Goal: Use online tool/utility: Utilize a website feature to perform a specific function

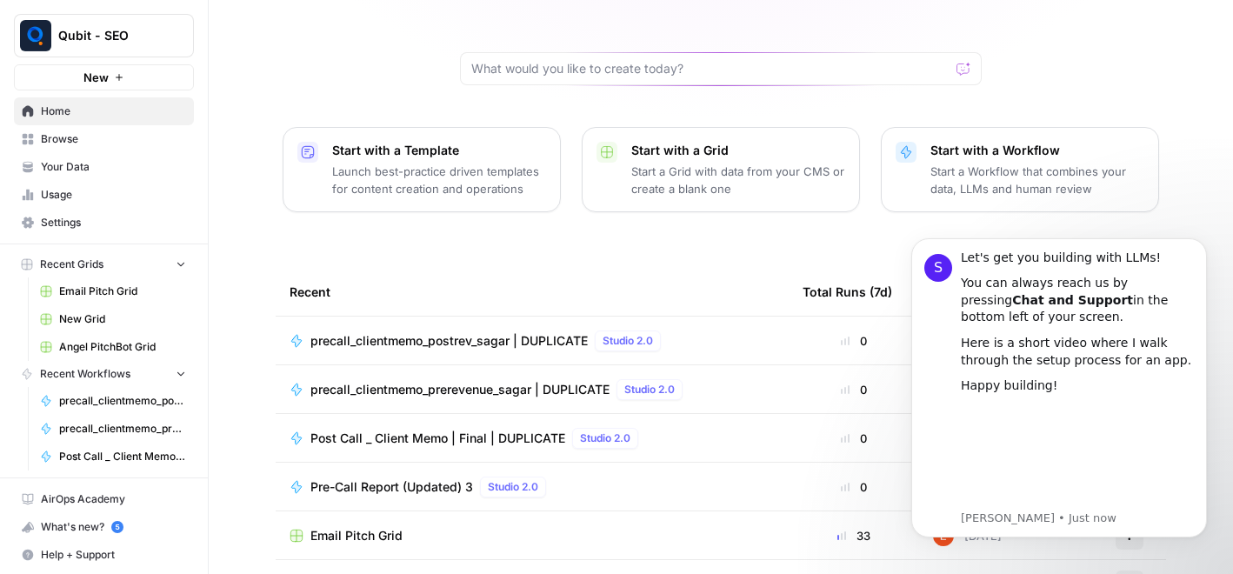
click at [706, 226] on div "[PERSON_NAME], let's start your next content workflow Start with a Template Lau…" at bounding box center [721, 271] width 1024 height 828
click at [1207, 244] on button "Dismiss notification" at bounding box center [1201, 243] width 23 height 23
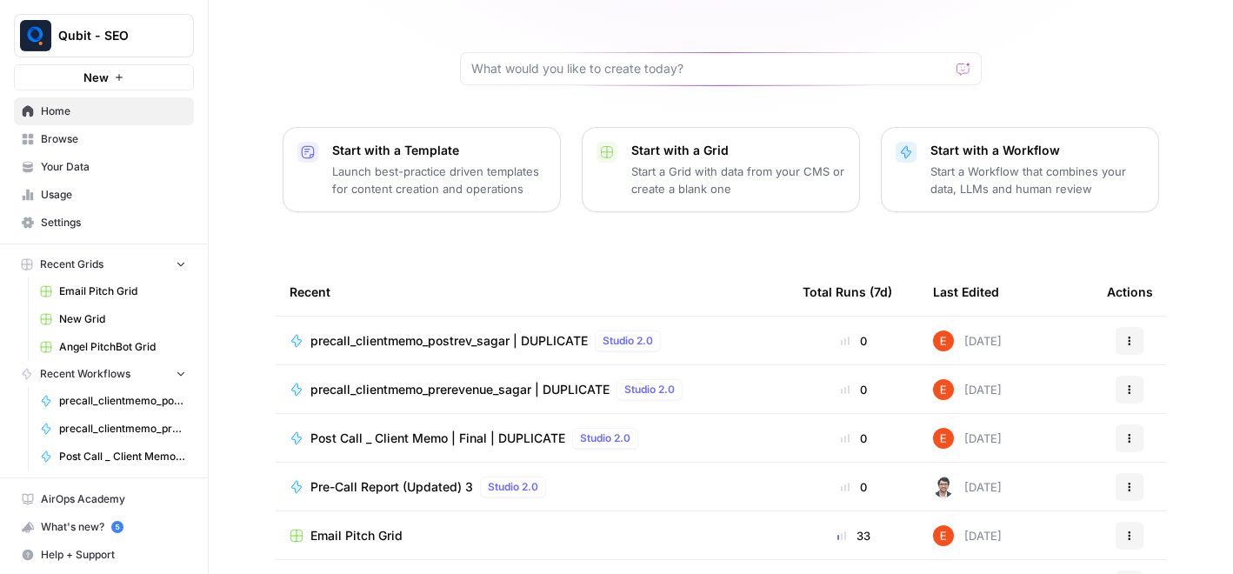
click at [464, 371] on td "precall_clientmemo_prerevenue_sagar | DUPLICATE Studio 2.0" at bounding box center [532, 389] width 513 height 48
click at [466, 381] on span "precall_clientmemo_prerevenue_sagar | DUPLICATE" at bounding box center [459, 389] width 299 height 17
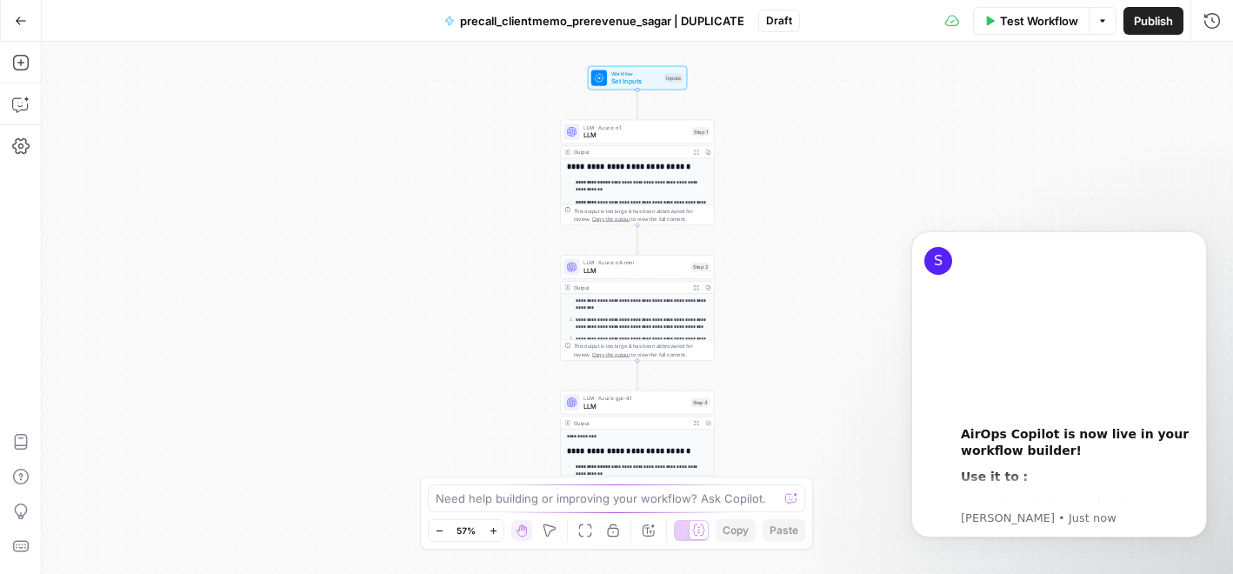
scroll to position [32, 0]
click at [1200, 230] on button "Dismiss notification" at bounding box center [1201, 236] width 23 height 23
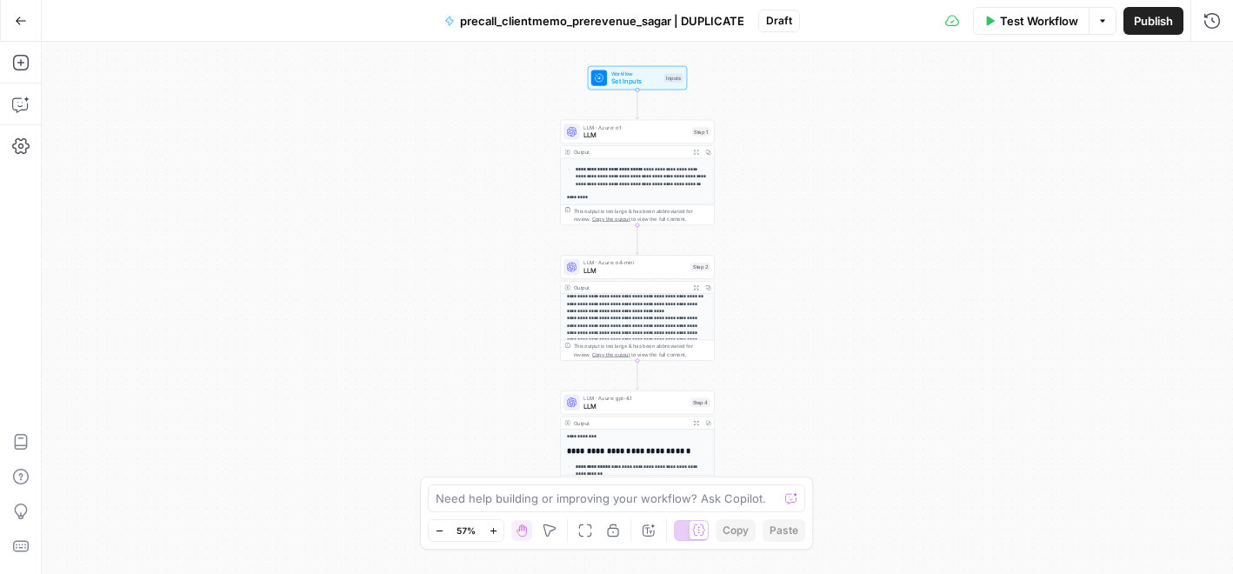
scroll to position [221, 0]
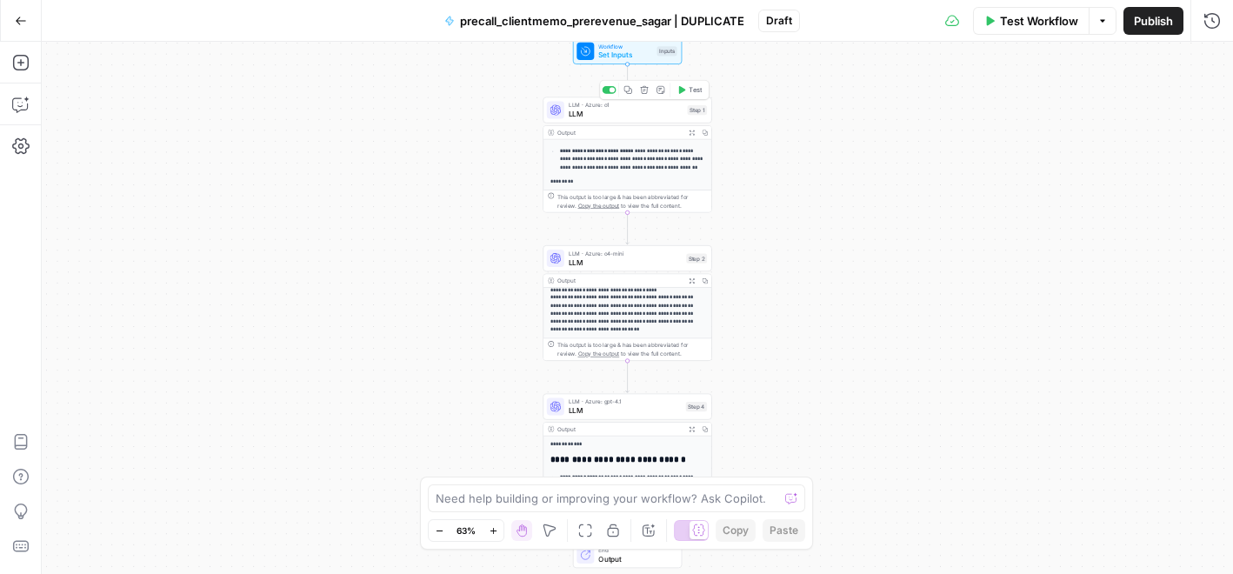
click at [605, 114] on span "LLM" at bounding box center [626, 114] width 115 height 11
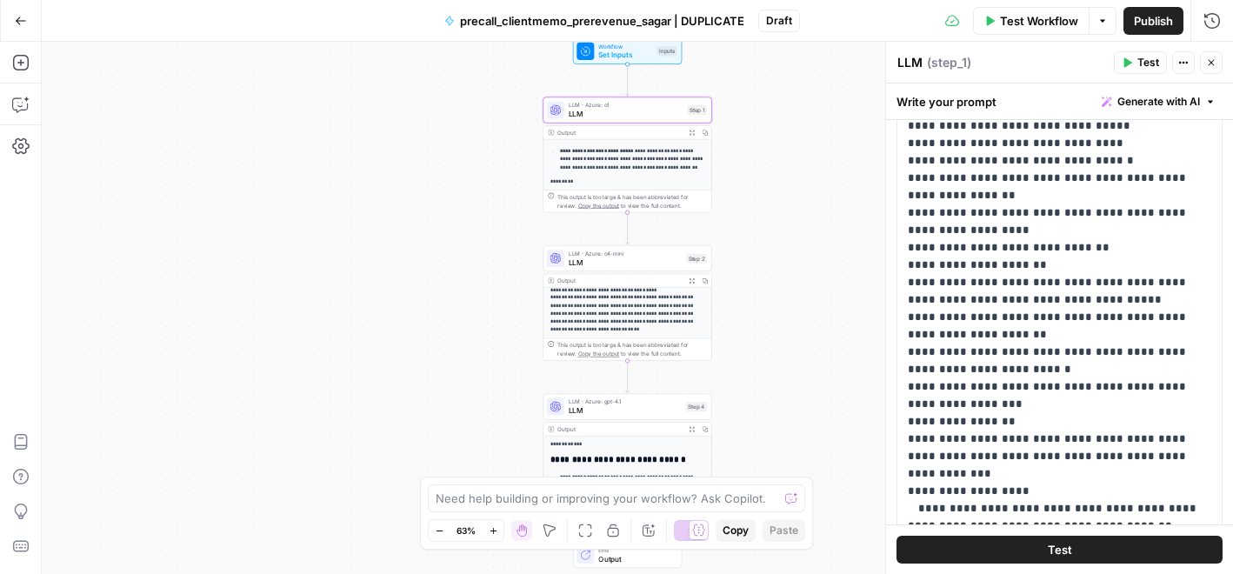
scroll to position [0, 0]
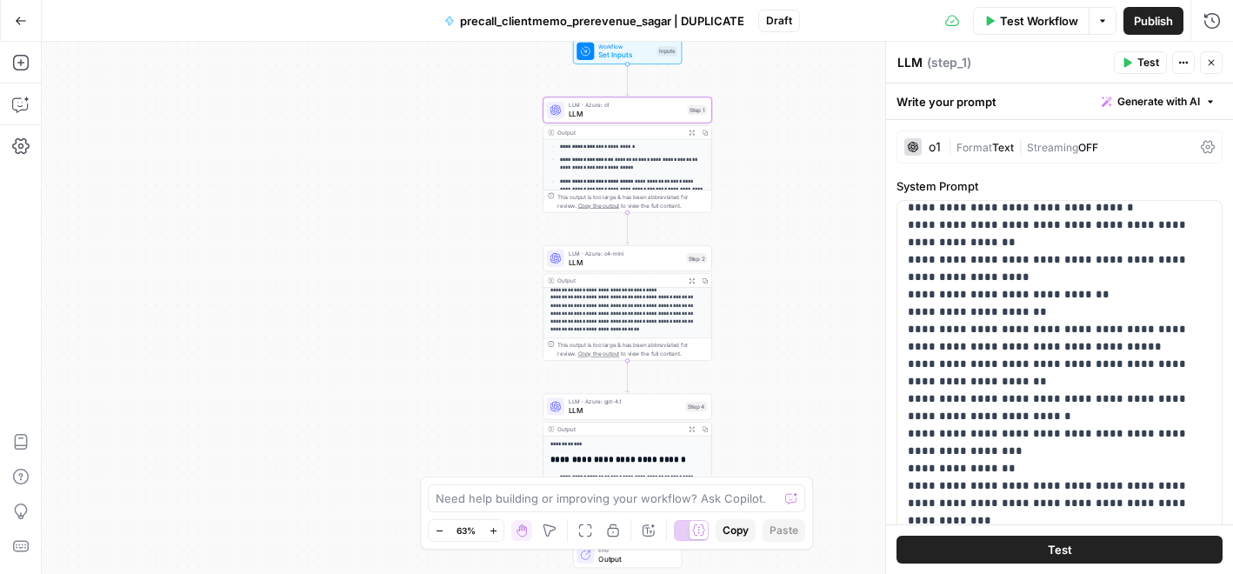
scroll to position [387, 0]
click at [942, 97] on div "Write your prompt Generate with AI" at bounding box center [1059, 101] width 347 height 36
click at [1002, 103] on div "Write your prompt Generate with AI" at bounding box center [1059, 101] width 347 height 36
click at [924, 148] on div "o1" at bounding box center [922, 146] width 37 height 17
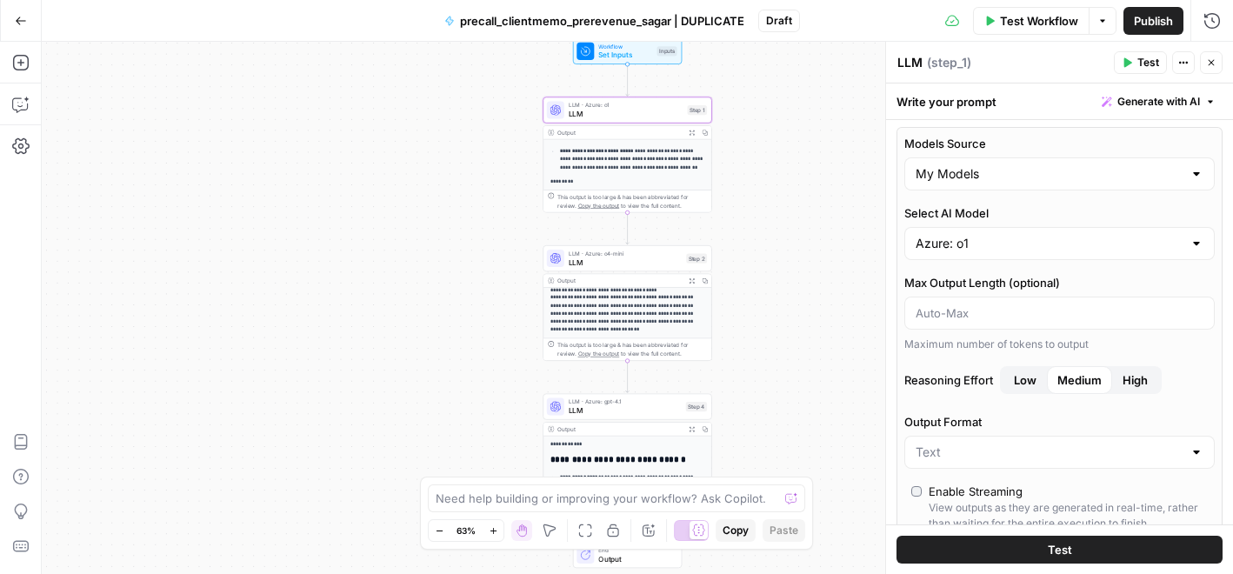
scroll to position [0, 0]
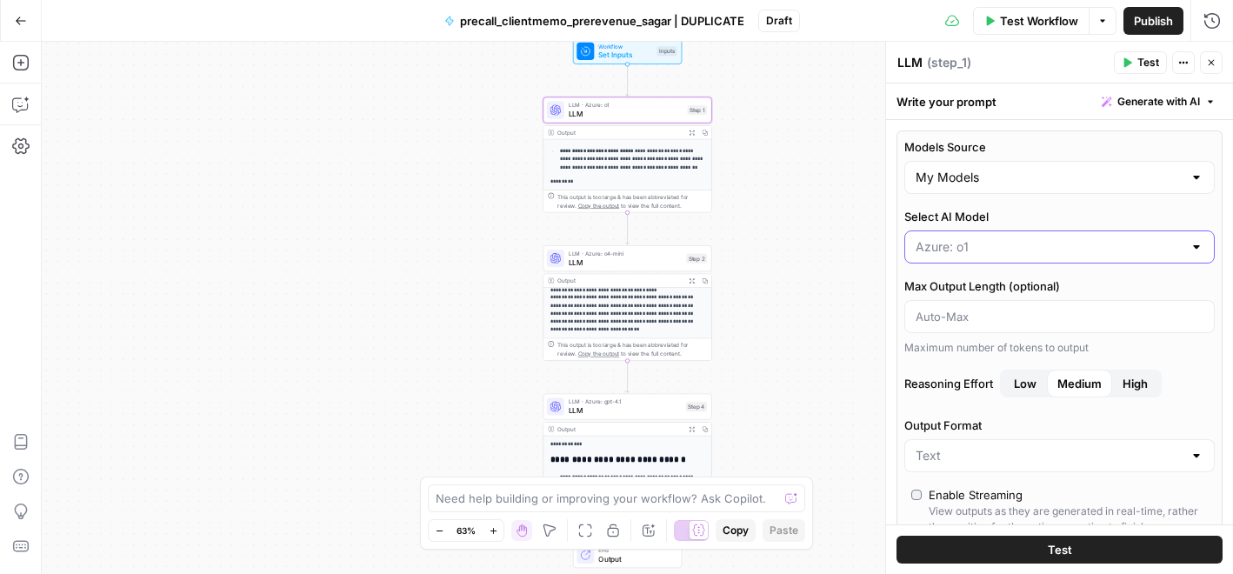
click at [1062, 239] on input "Select AI Model" at bounding box center [1048, 246] width 267 height 17
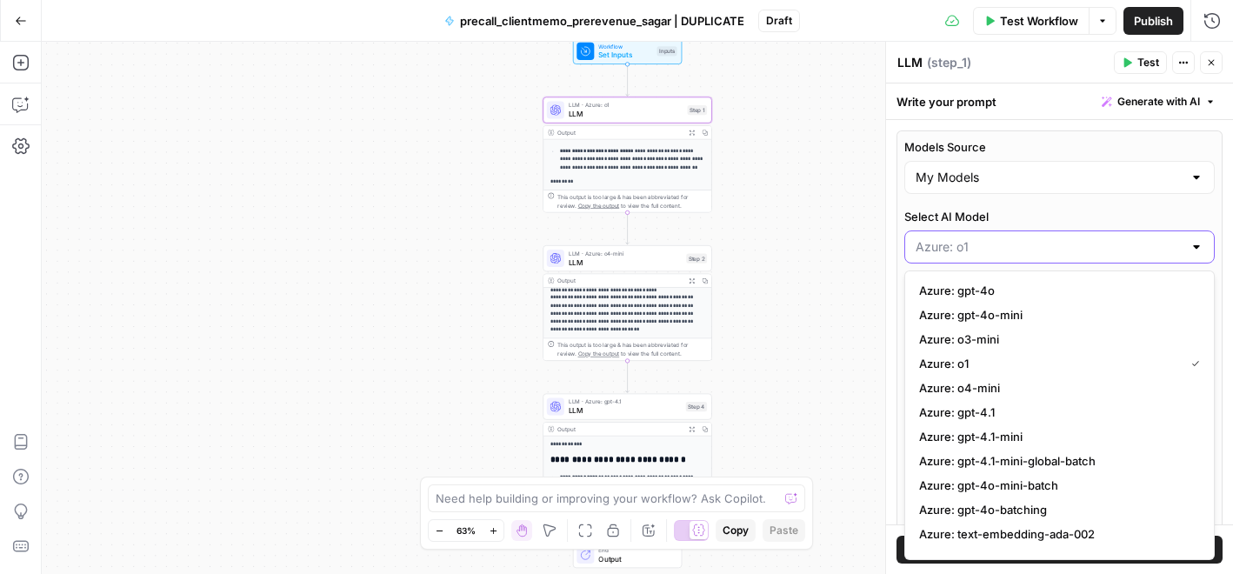
click at [1063, 239] on input "Select AI Model" at bounding box center [1048, 246] width 267 height 17
click at [1074, 209] on label "Select AI Model" at bounding box center [1059, 216] width 310 height 17
click at [1074, 238] on input "Select AI Model" at bounding box center [1048, 246] width 267 height 17
click at [1042, 201] on div "Models Source My Models Select AI Model Max Output Length (optional) Maximum nu…" at bounding box center [1059, 432] width 326 height 605
type input "Azure: o1"
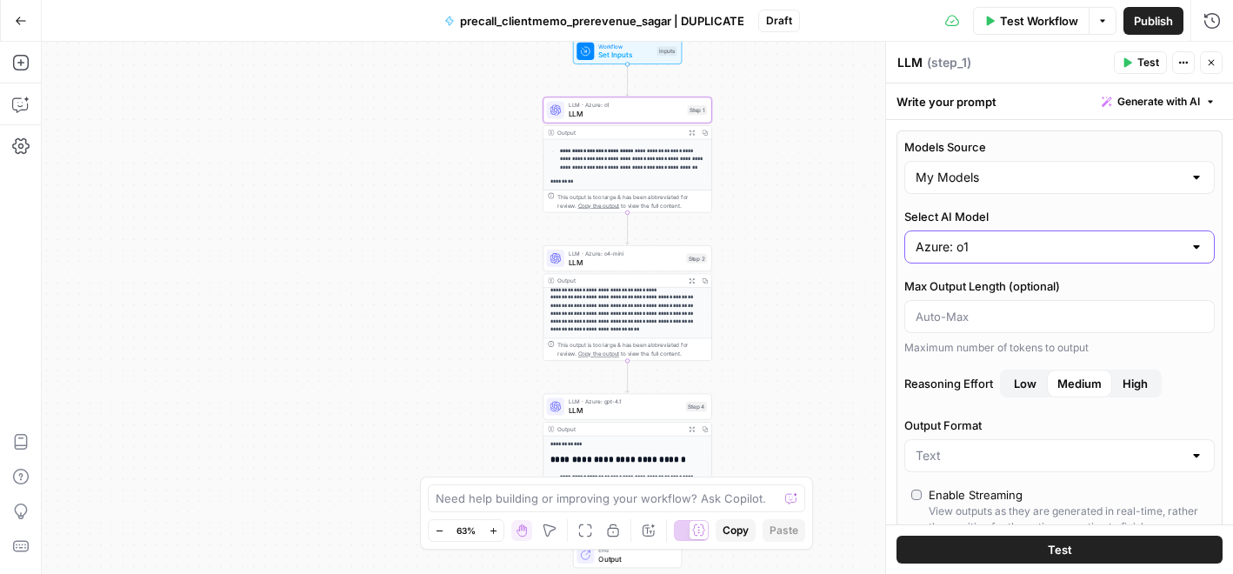
click at [1079, 253] on input "Azure: o1" at bounding box center [1048, 246] width 267 height 17
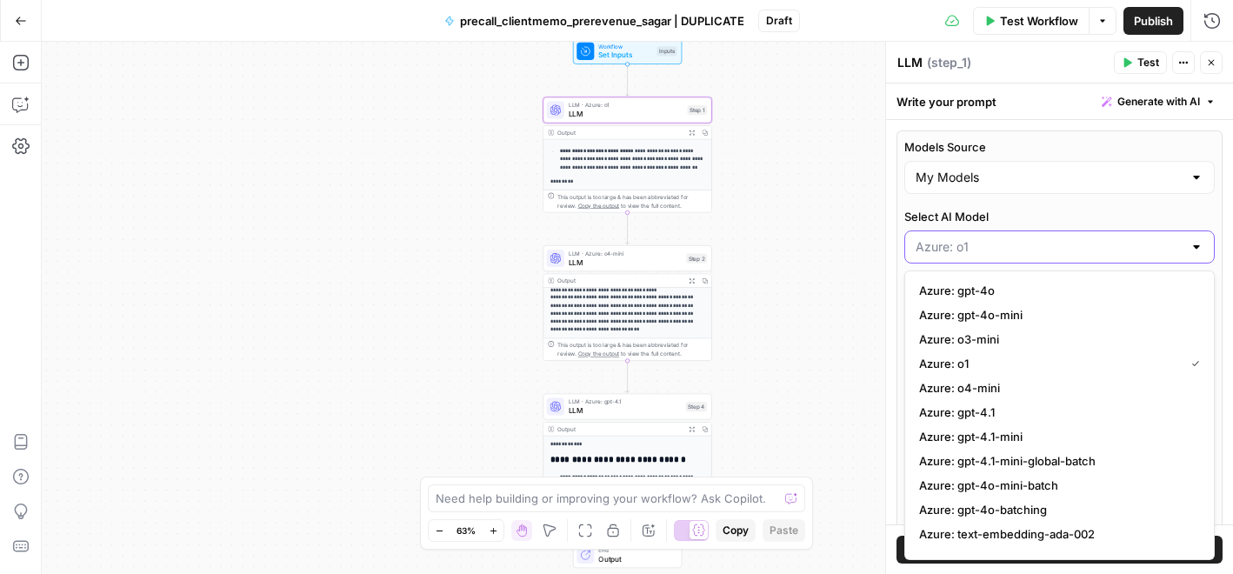
click at [1079, 253] on input "Select AI Model" at bounding box center [1048, 246] width 267 height 17
click at [1045, 210] on label "Select AI Model" at bounding box center [1059, 216] width 310 height 17
click at [1045, 238] on input "Select AI Model" at bounding box center [1048, 246] width 267 height 17
click at [1045, 210] on label "Select AI Model" at bounding box center [1059, 216] width 310 height 17
click at [1045, 238] on input "Select AI Model" at bounding box center [1048, 246] width 267 height 17
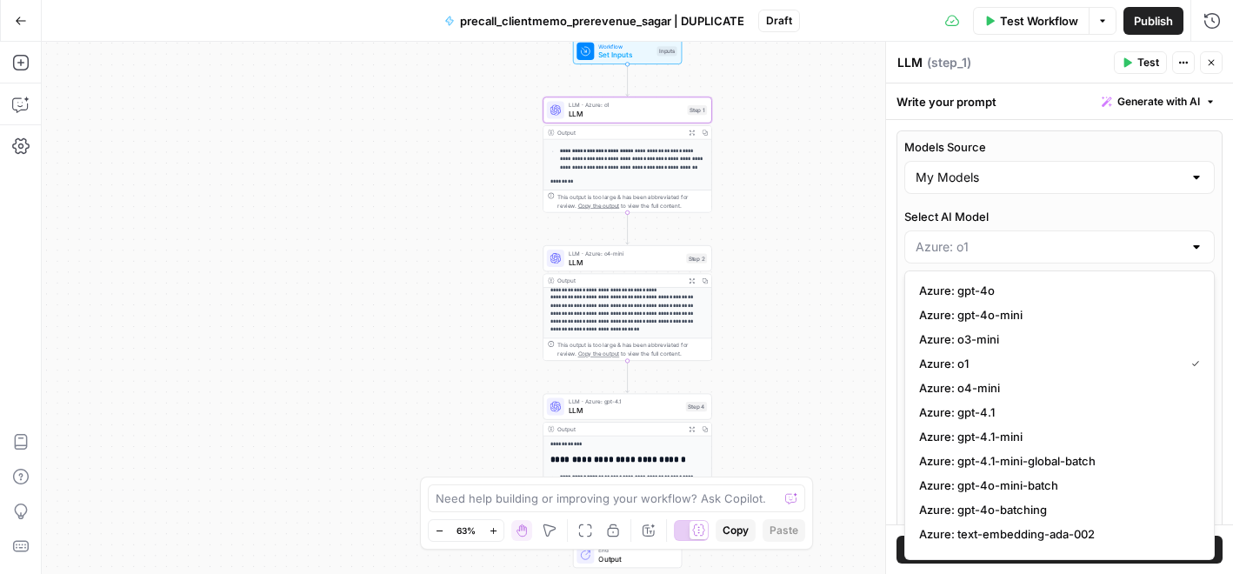
click at [1087, 205] on div "Models Source My Models Select AI Model Max Output Length (optional) Maximum nu…" at bounding box center [1059, 432] width 326 height 605
type input "Azure: o1"
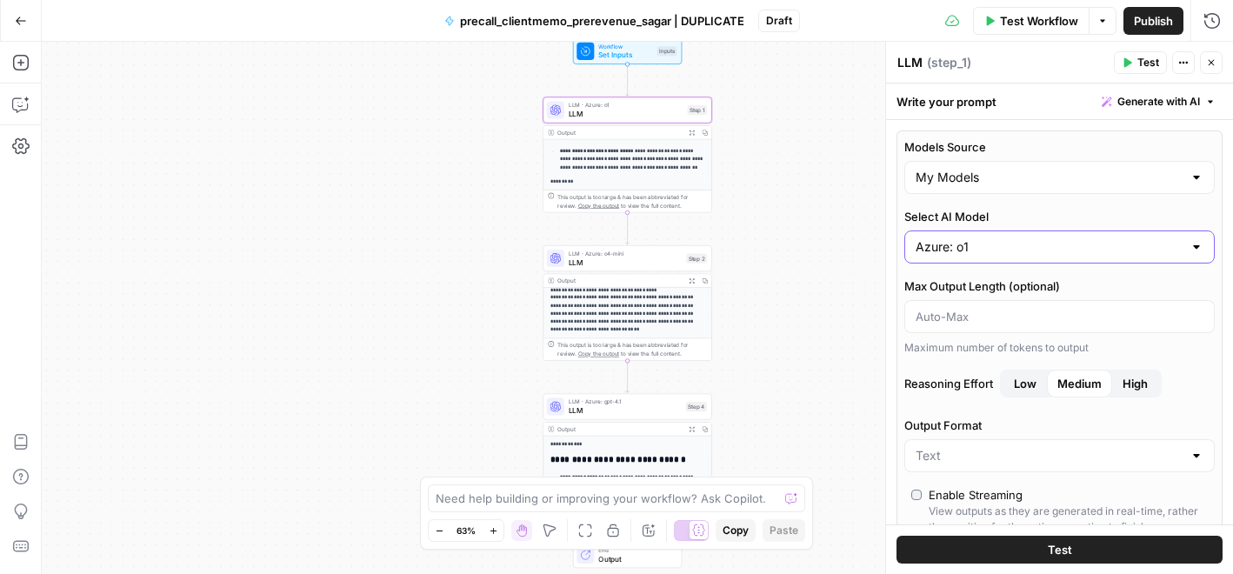
click at [999, 243] on input "Azure: o1" at bounding box center [1048, 246] width 267 height 17
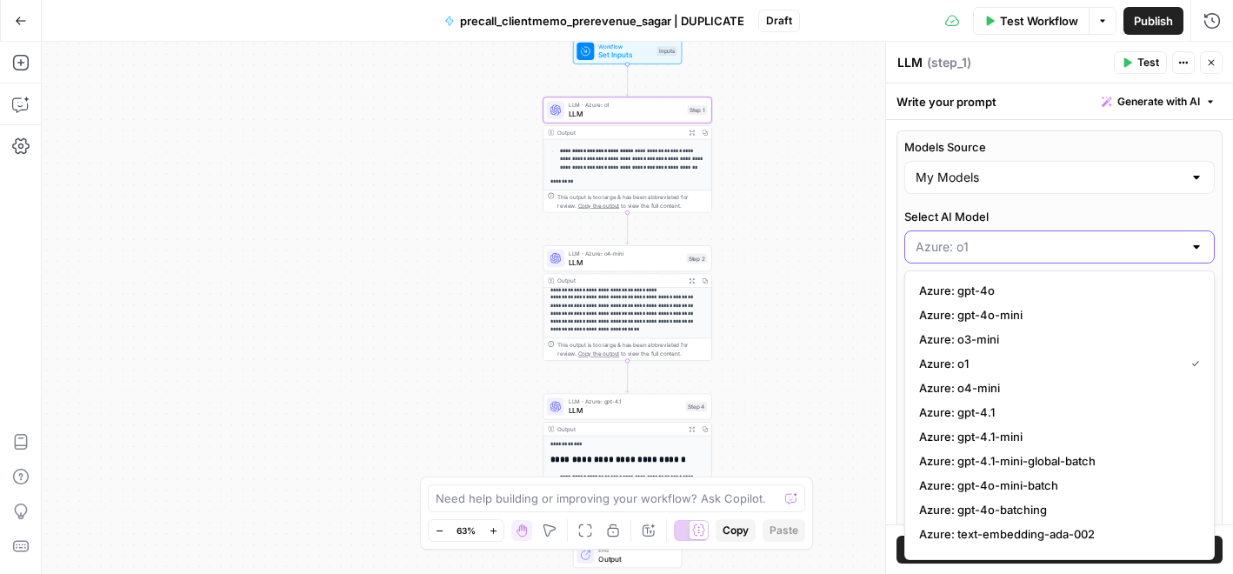
click at [999, 243] on input "Select AI Model" at bounding box center [1048, 246] width 267 height 17
click at [1009, 213] on label "Select AI Model" at bounding box center [1059, 216] width 310 height 17
click at [1009, 238] on input "Select AI Model" at bounding box center [1048, 246] width 267 height 17
click at [1062, 216] on label "Select AI Model" at bounding box center [1059, 216] width 310 height 17
click at [1062, 238] on input "Select AI Model" at bounding box center [1048, 246] width 267 height 17
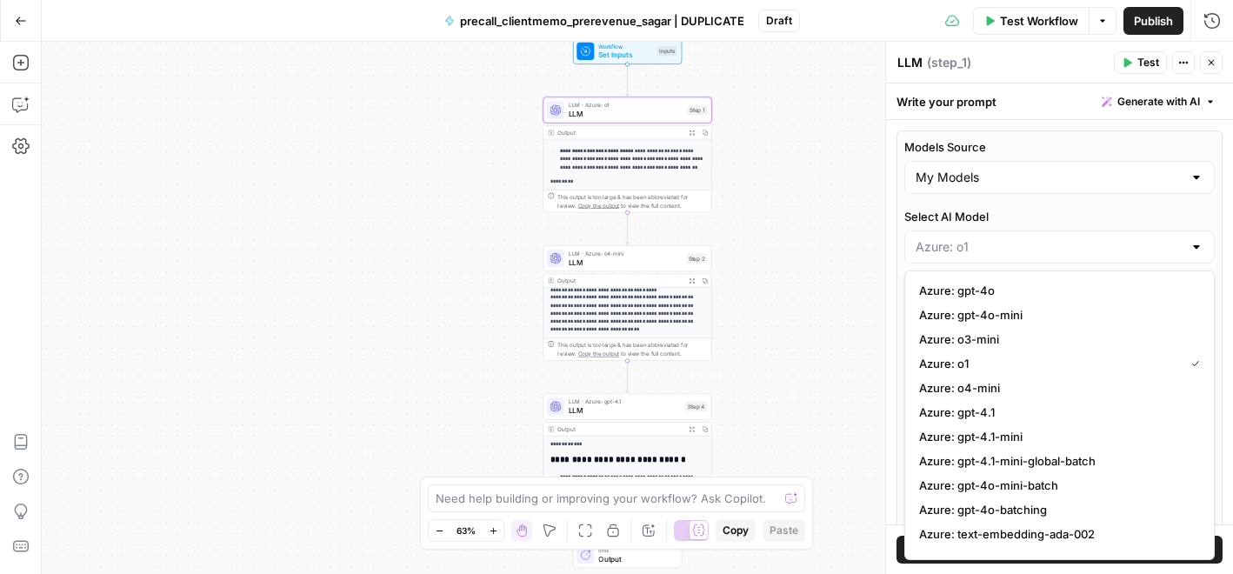
click at [602, 306] on p "**********" at bounding box center [627, 294] width 155 height 80
type input "Azure: o1"
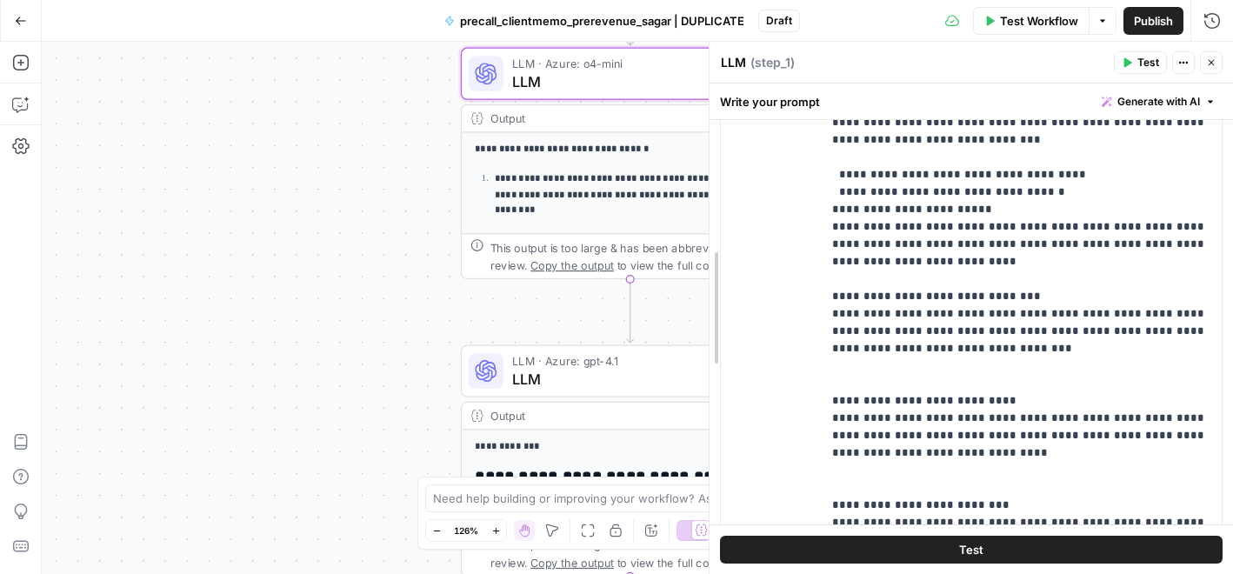
scroll to position [1454, 0]
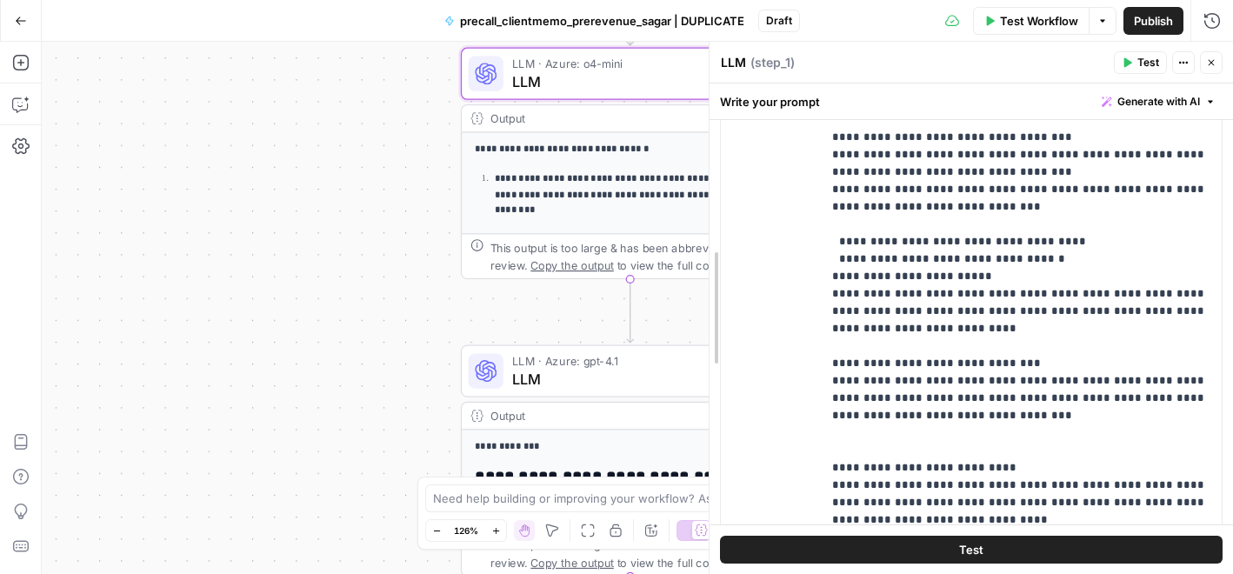
drag, startPoint x: 889, startPoint y: 156, endPoint x: 714, endPoint y: 203, distance: 181.8
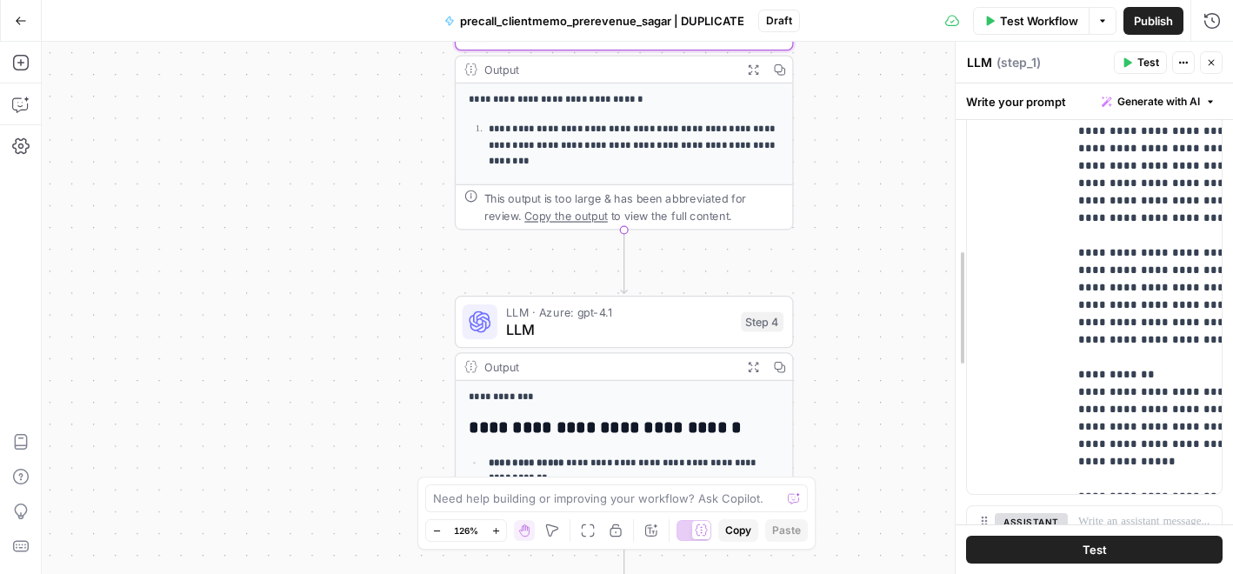
scroll to position [0, 0]
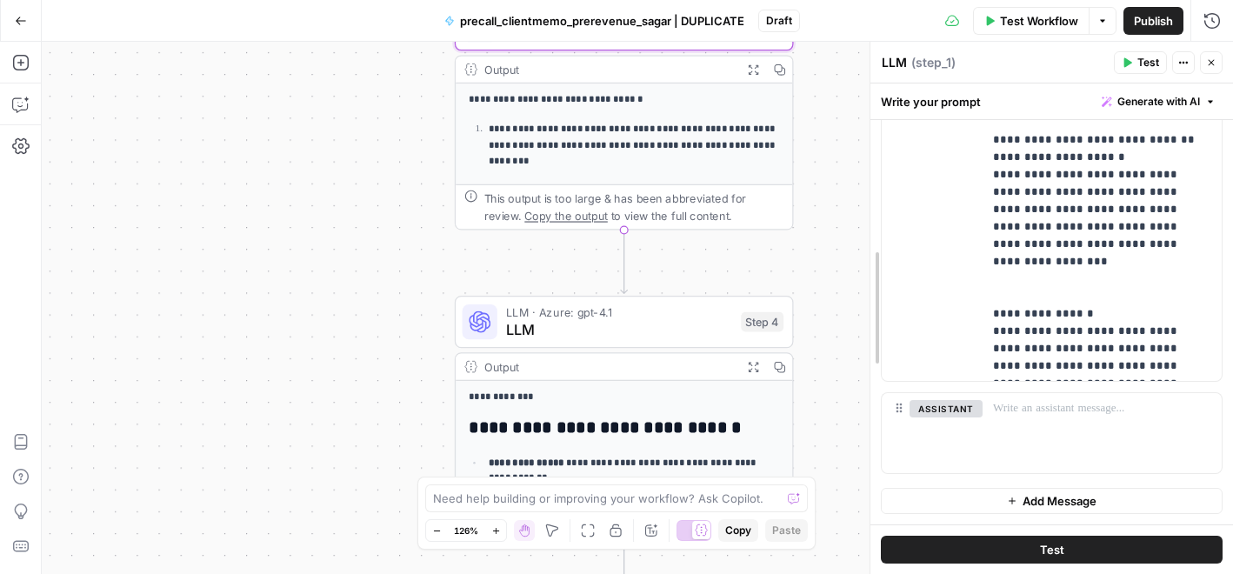
drag, startPoint x: 710, startPoint y: 145, endPoint x: 871, endPoint y: 209, distance: 172.9
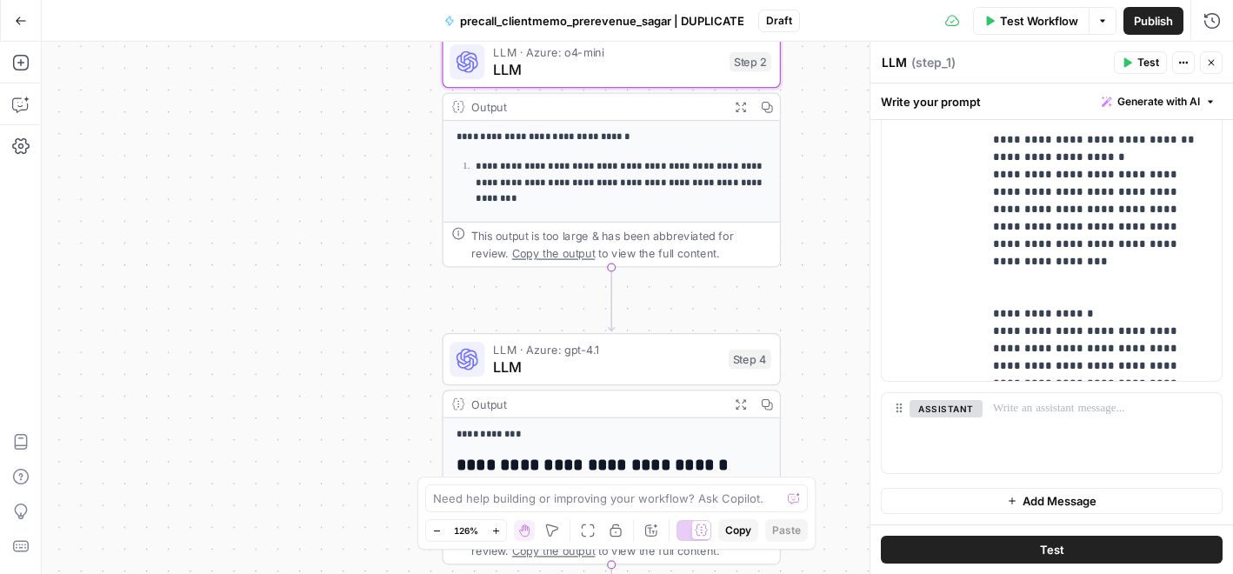
click at [654, 363] on span "LLM" at bounding box center [606, 367] width 226 height 22
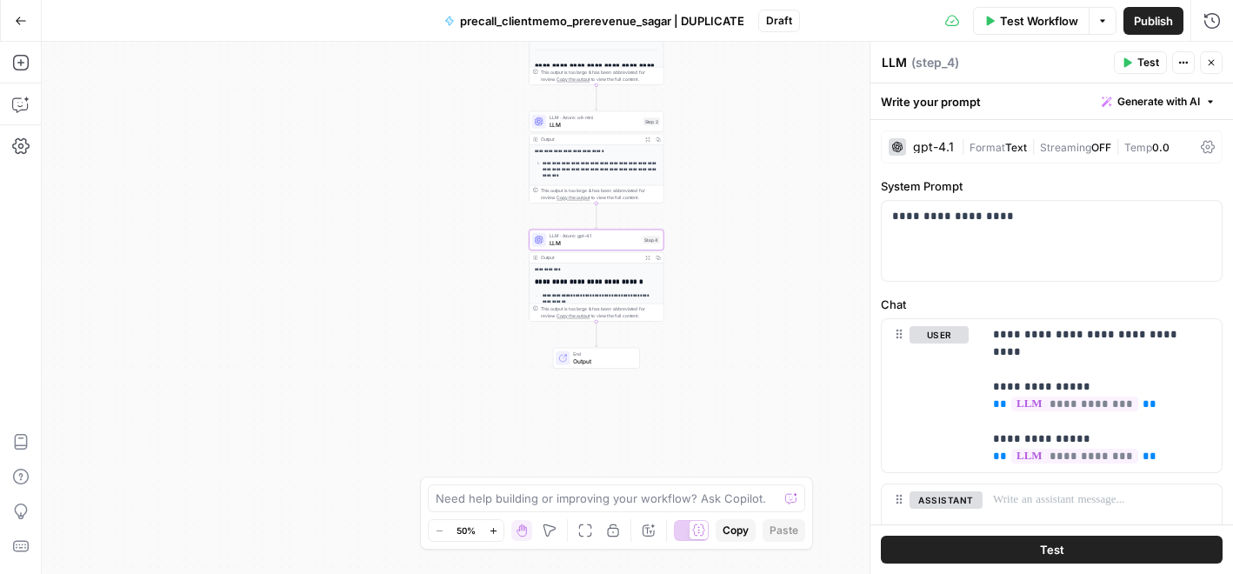
scroll to position [49, 0]
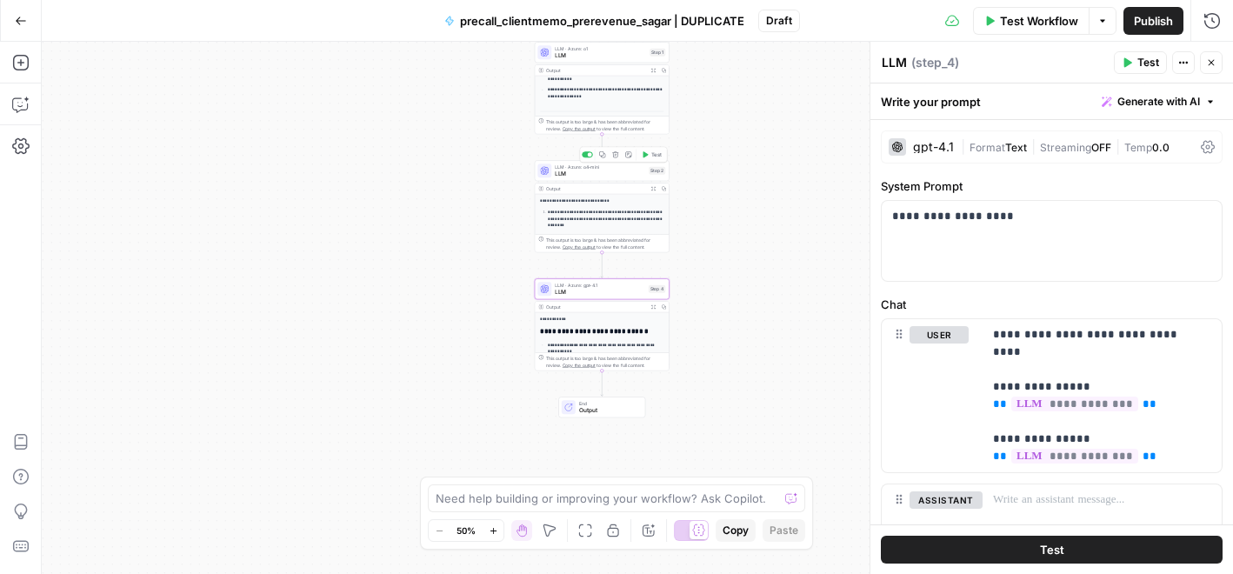
click at [587, 181] on div "**********" at bounding box center [602, 206] width 135 height 92
click at [597, 176] on span "LLM" at bounding box center [600, 174] width 90 height 9
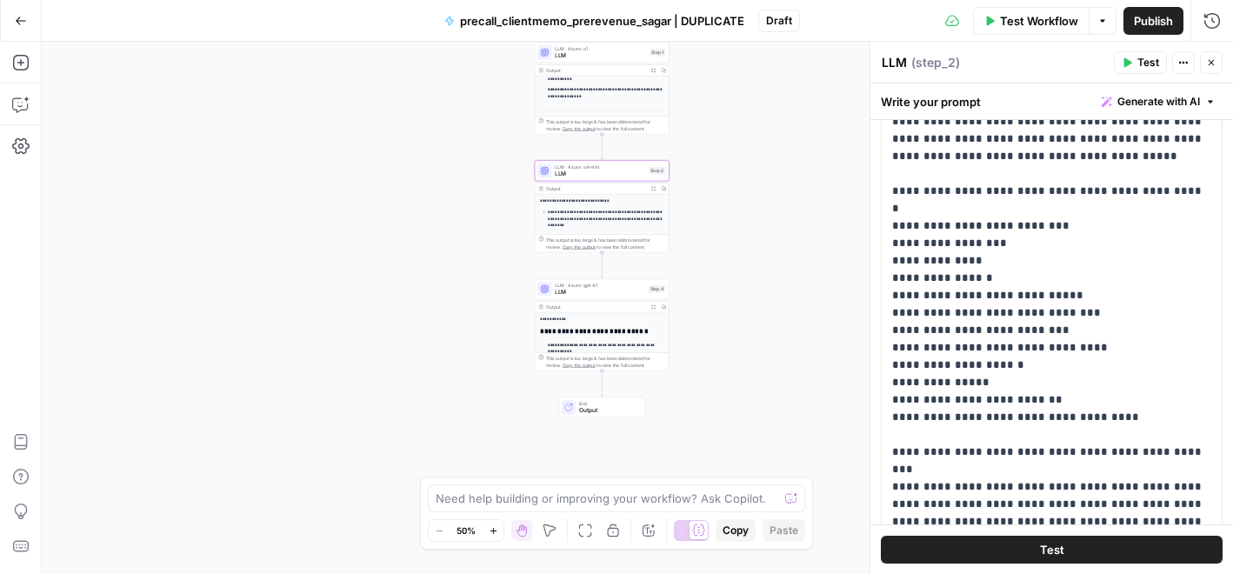
scroll to position [348, 0]
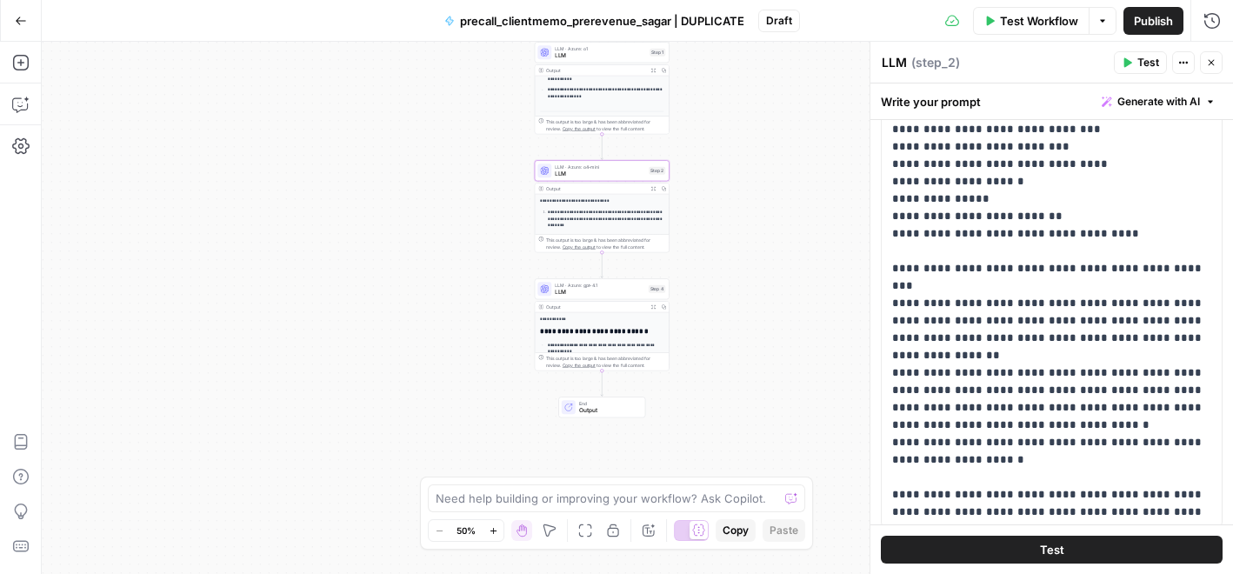
click at [1010, 557] on button "Test" at bounding box center [1052, 550] width 342 height 28
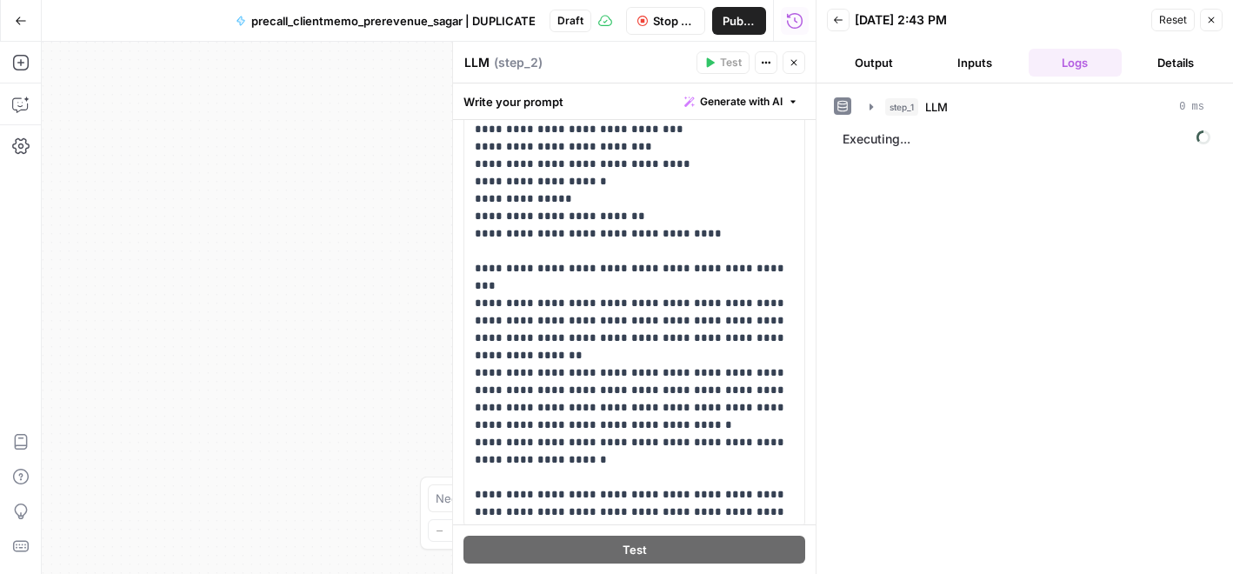
click at [867, 70] on button "Output" at bounding box center [874, 63] width 94 height 28
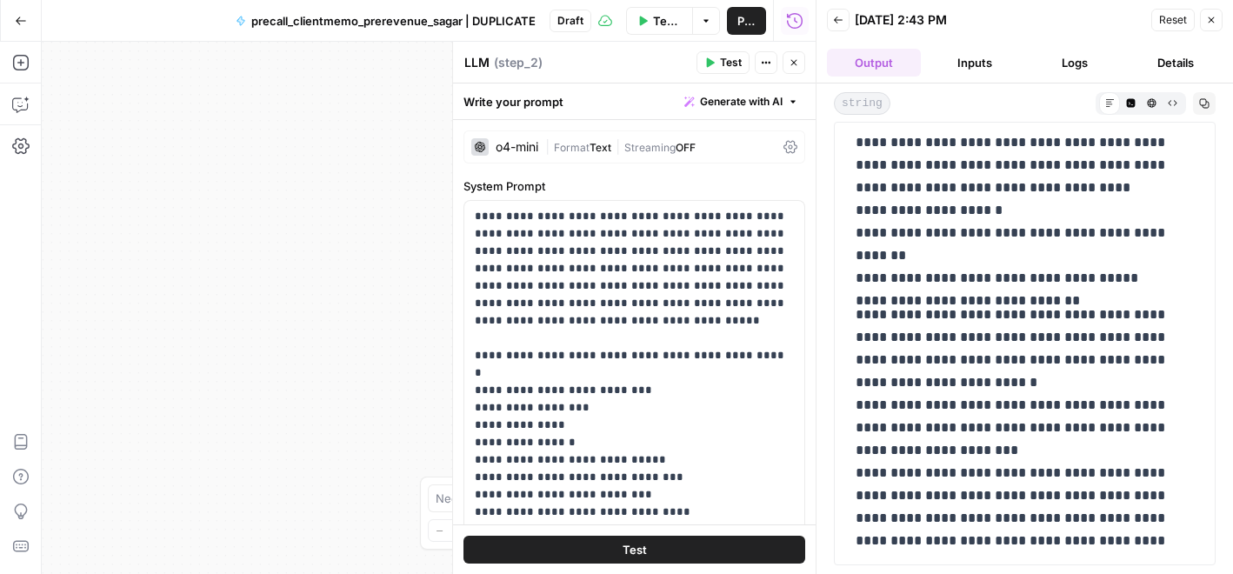
scroll to position [2140, 0]
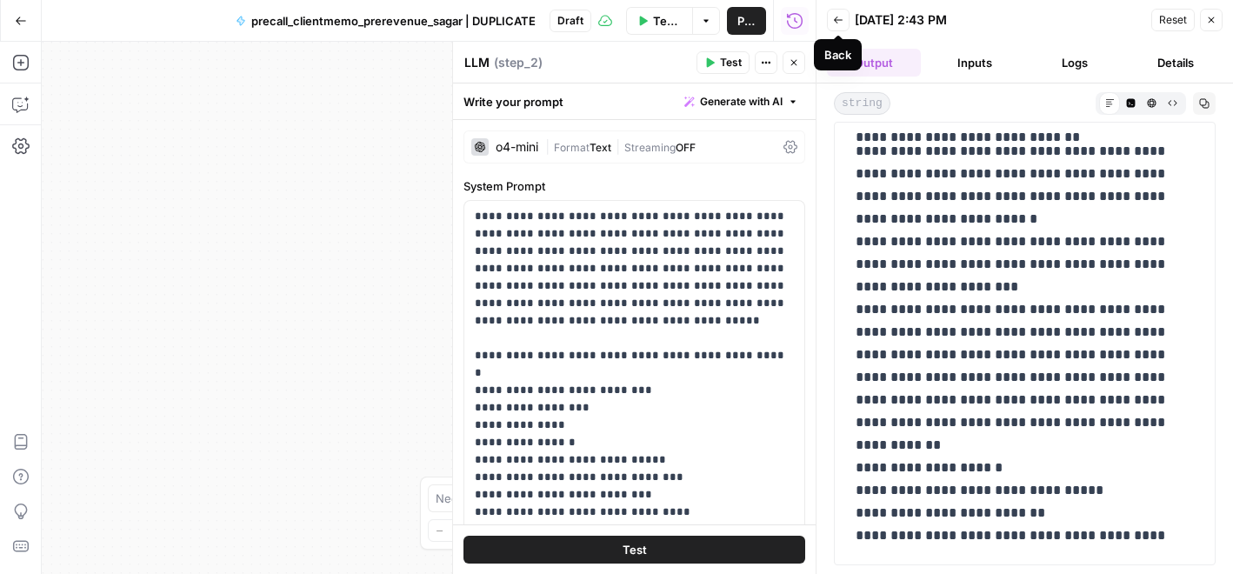
click at [833, 15] on icon "button" at bounding box center [838, 20] width 10 height 10
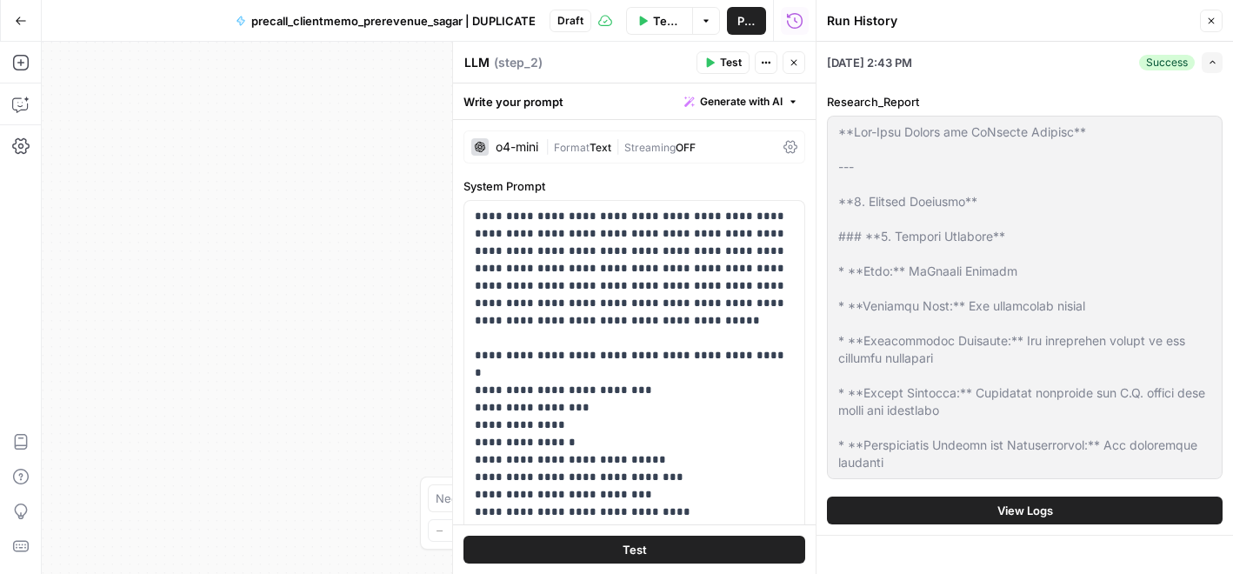
click at [18, 10] on button "Go Back" at bounding box center [20, 20] width 31 height 31
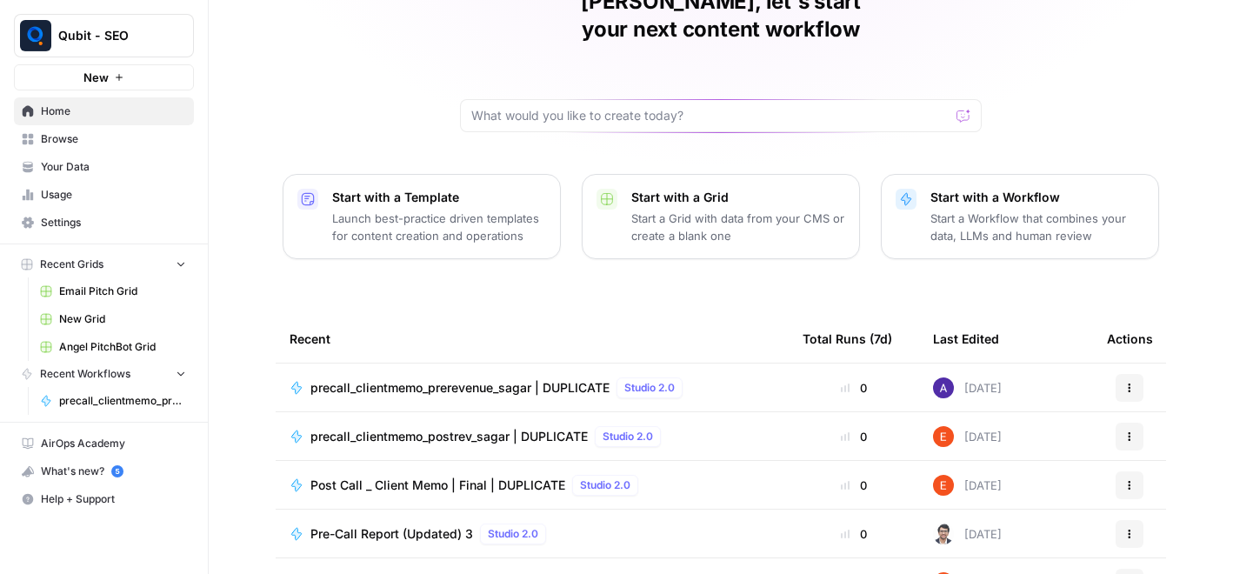
scroll to position [109, 0]
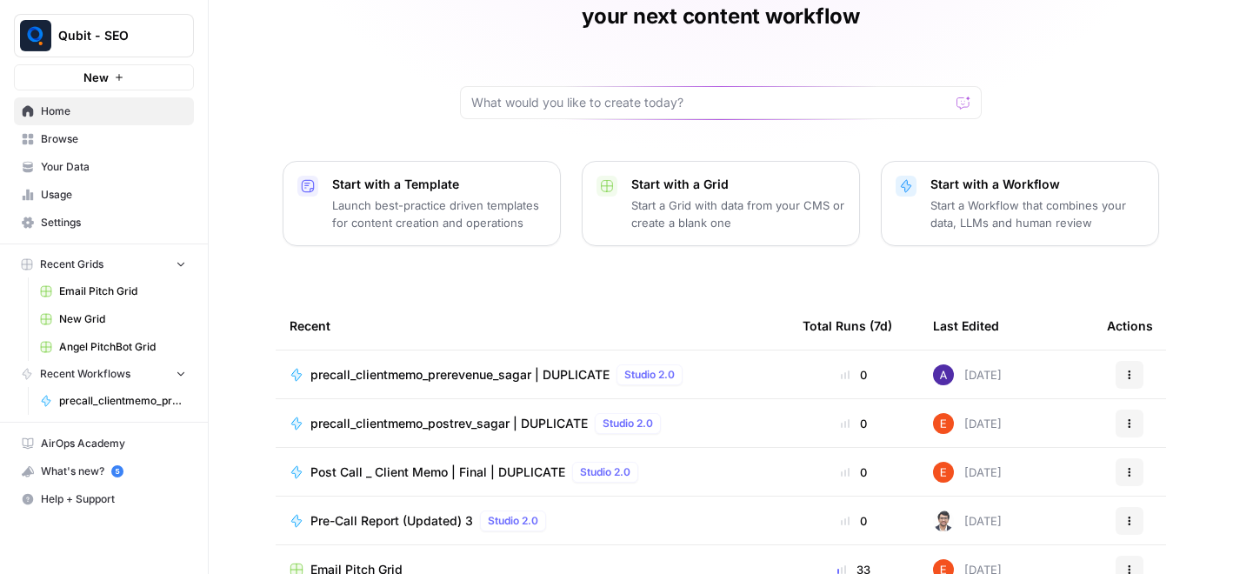
click at [474, 358] on td "precall_clientmemo_prerevenue_sagar | DUPLICATE Studio 2.0" at bounding box center [532, 374] width 513 height 48
click at [508, 366] on span "precall_clientmemo_prerevenue_sagar | DUPLICATE" at bounding box center [459, 374] width 299 height 17
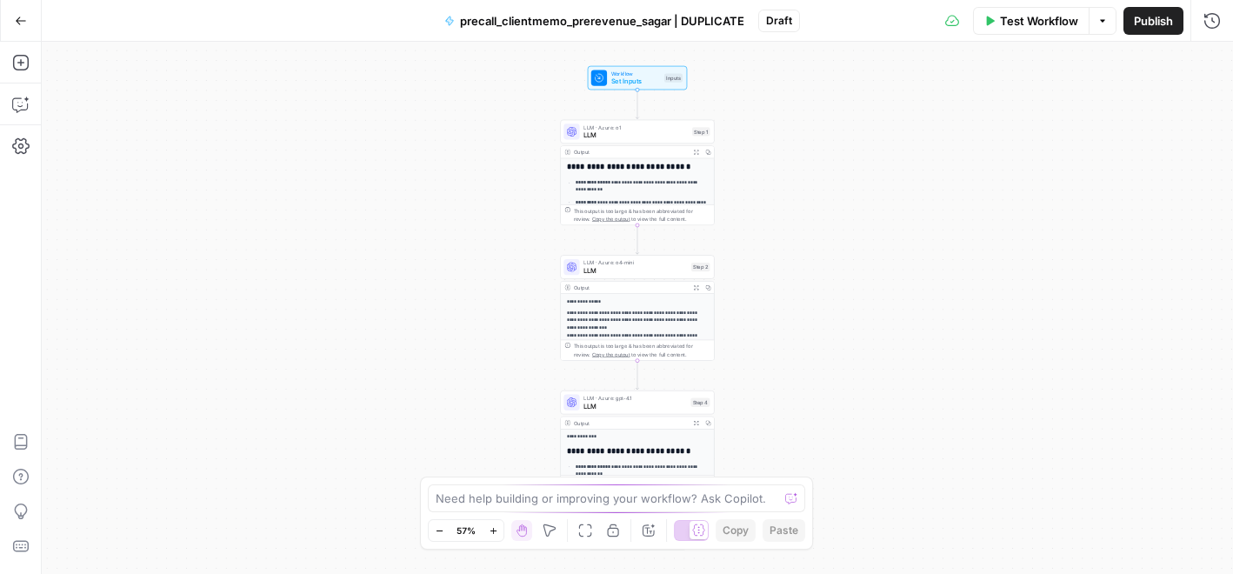
click at [599, 202] on p "**********" at bounding box center [642, 206] width 132 height 15
click at [605, 137] on span "LLM" at bounding box center [635, 135] width 104 height 10
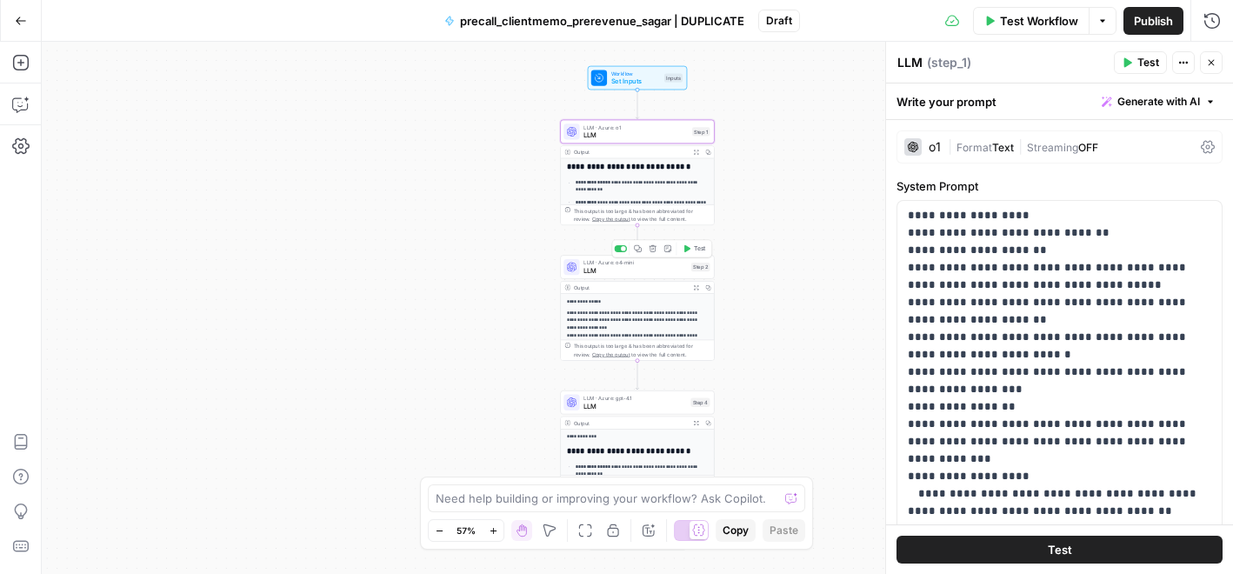
click at [612, 270] on span "LLM" at bounding box center [634, 270] width 103 height 10
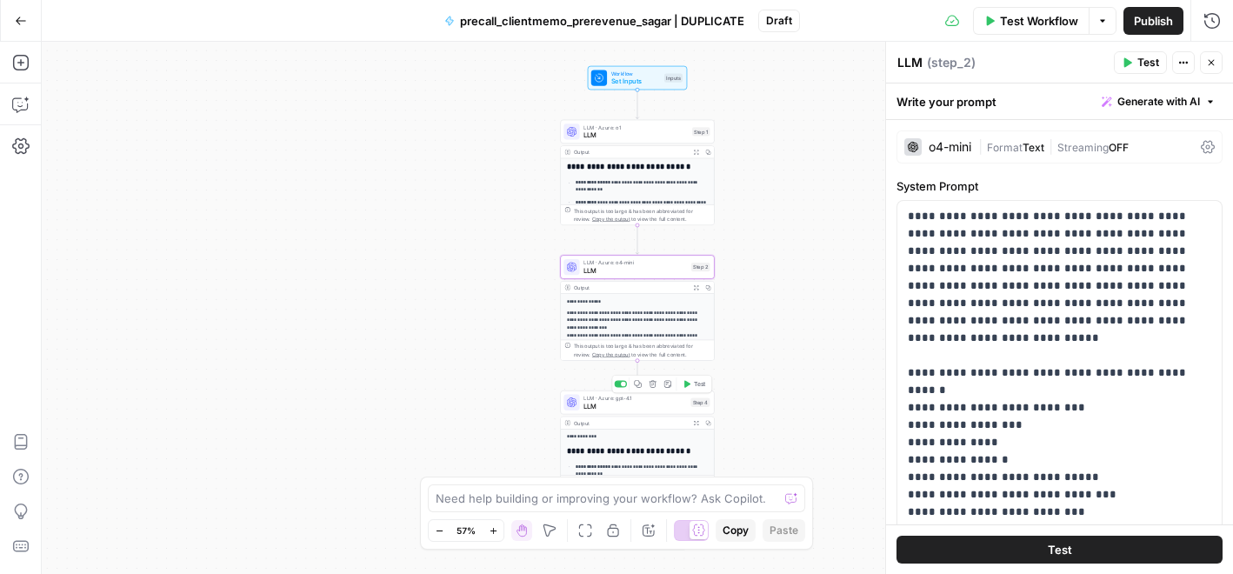
click at [631, 405] on span "LLM" at bounding box center [634, 406] width 103 height 10
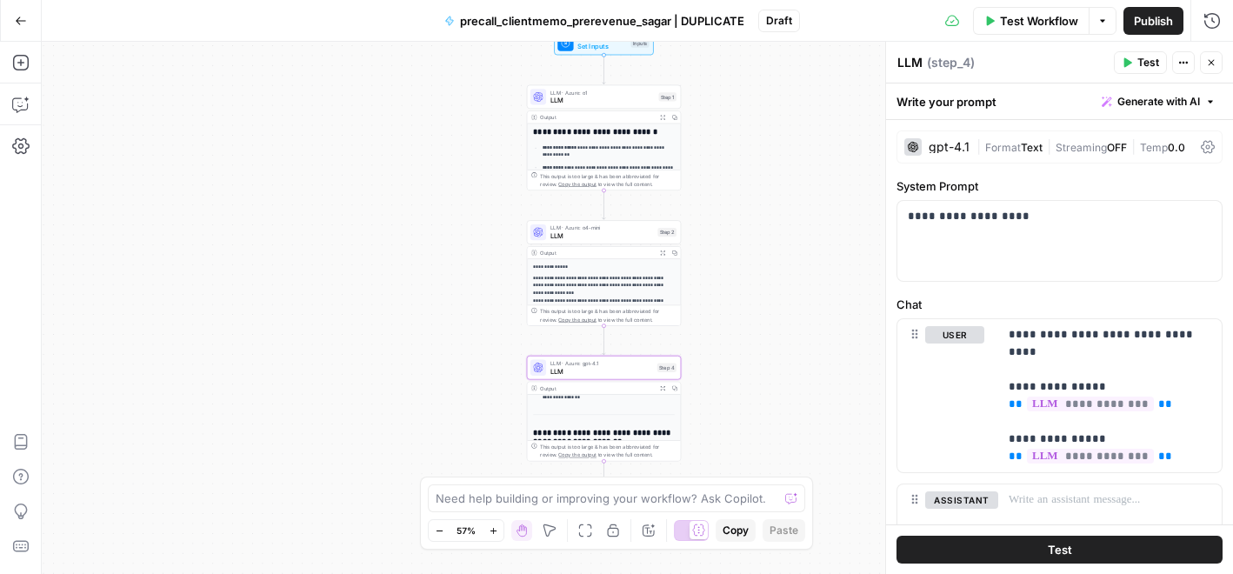
scroll to position [110, 0]
click at [579, 232] on span "LLM" at bounding box center [601, 235] width 103 height 10
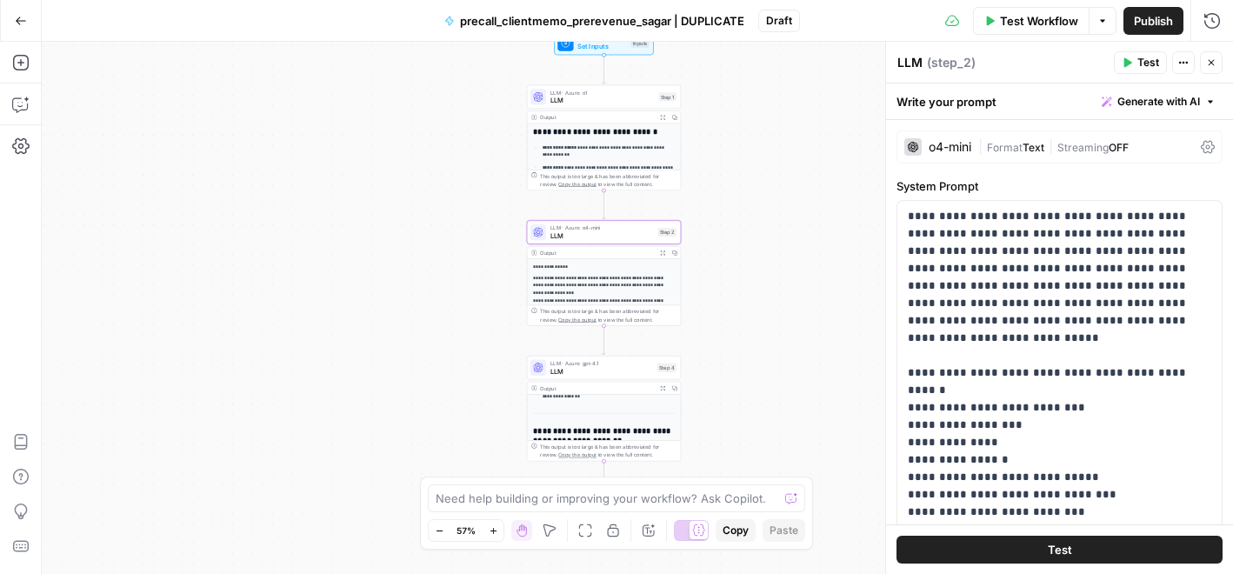
click at [565, 99] on span "LLM" at bounding box center [602, 101] width 104 height 10
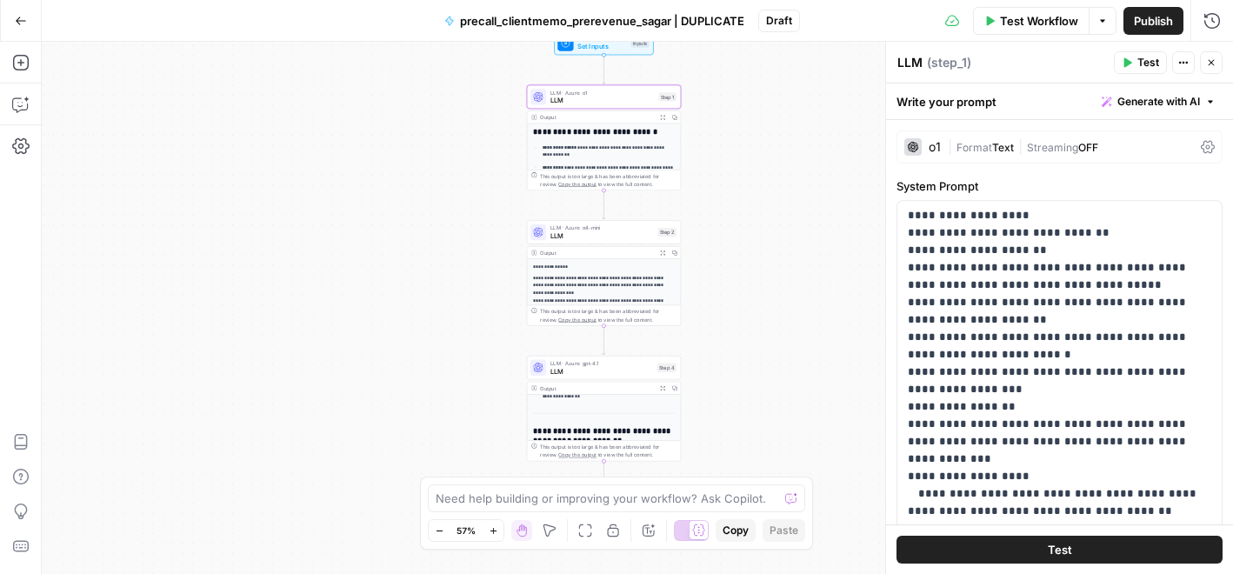
scroll to position [0, 0]
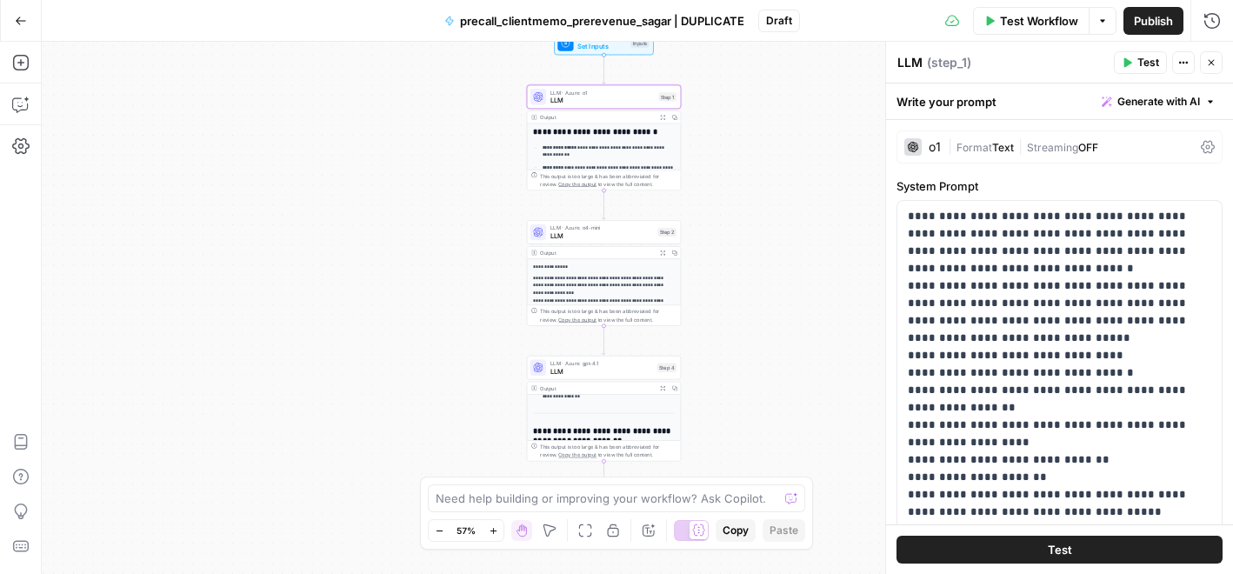
click at [569, 101] on span "LLM" at bounding box center [602, 101] width 104 height 10
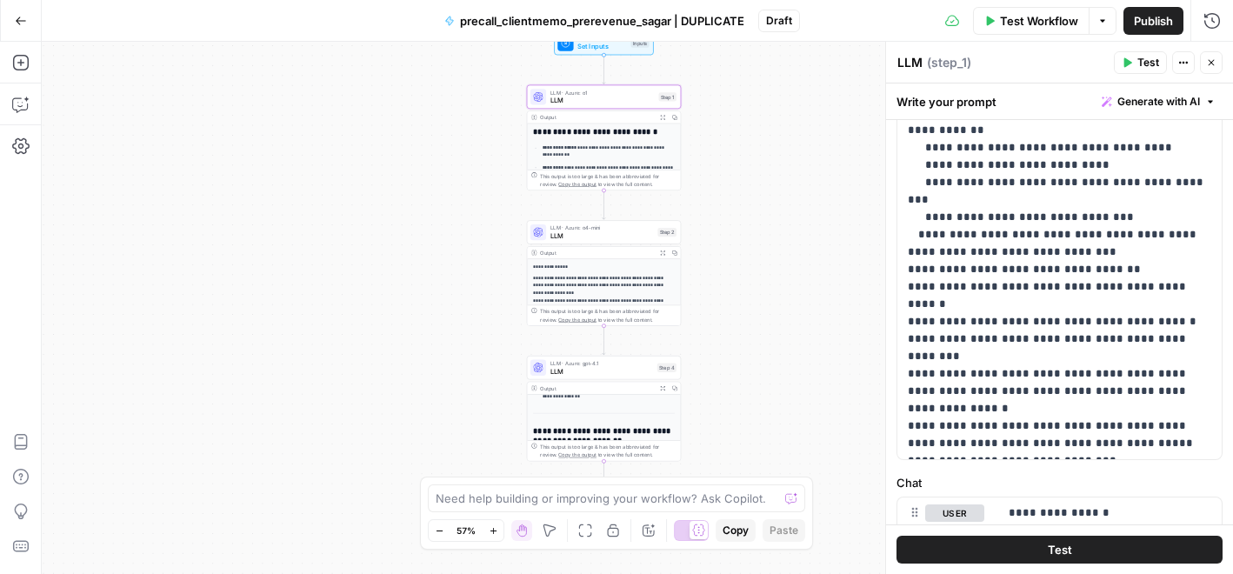
scroll to position [469, 0]
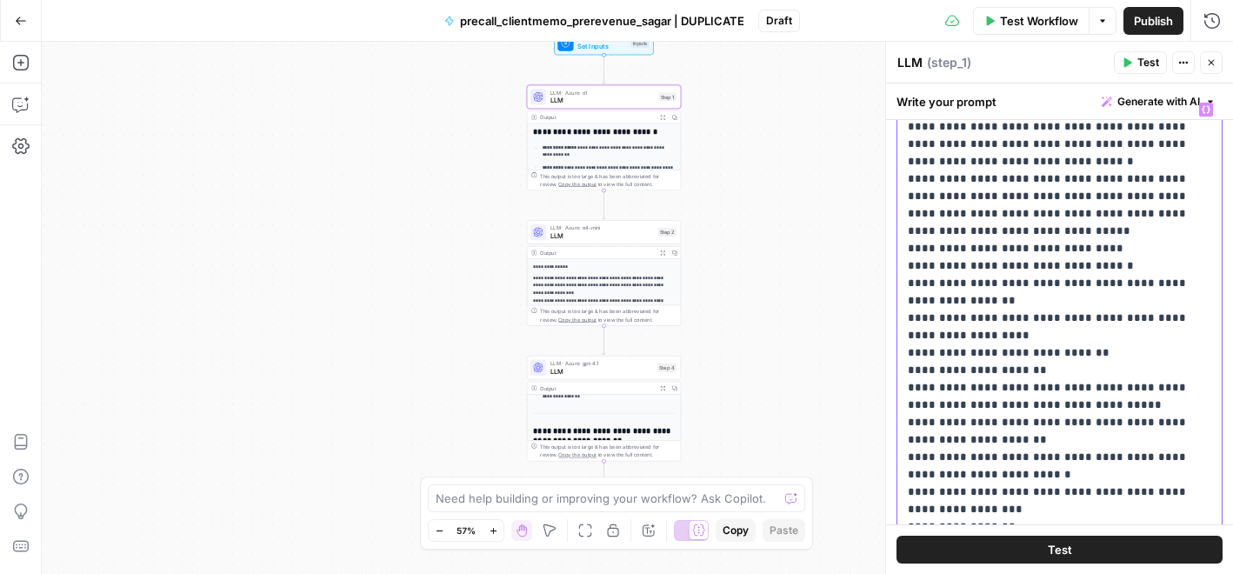
scroll to position [0, 0]
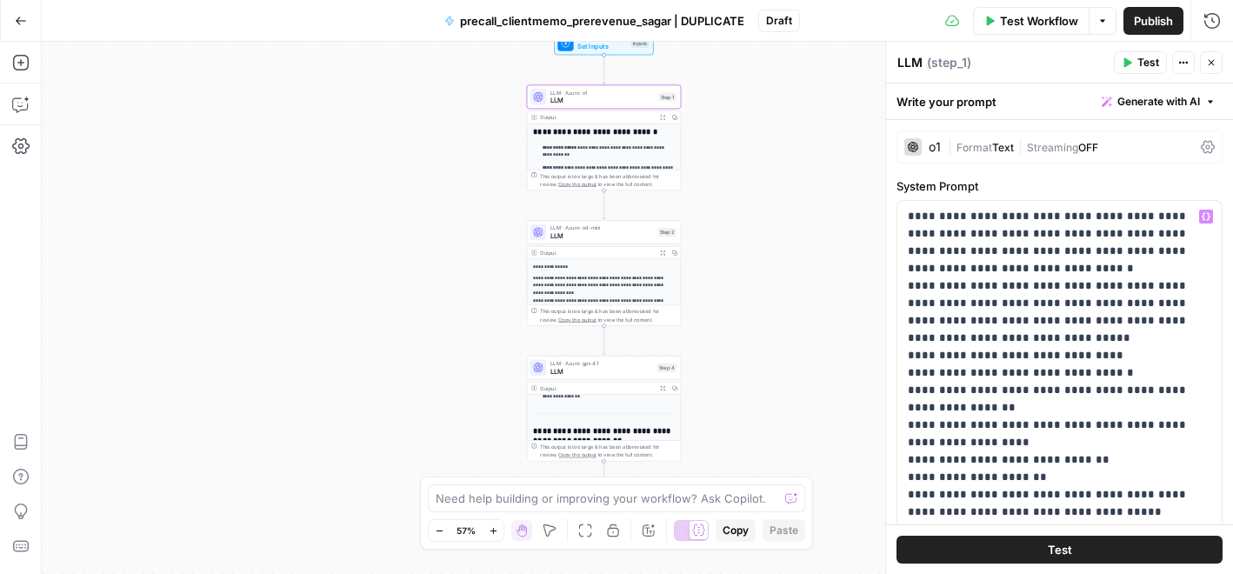
click at [624, 287] on p "**********" at bounding box center [604, 326] width 142 height 102
click at [610, 296] on p "**********" at bounding box center [604, 326] width 142 height 102
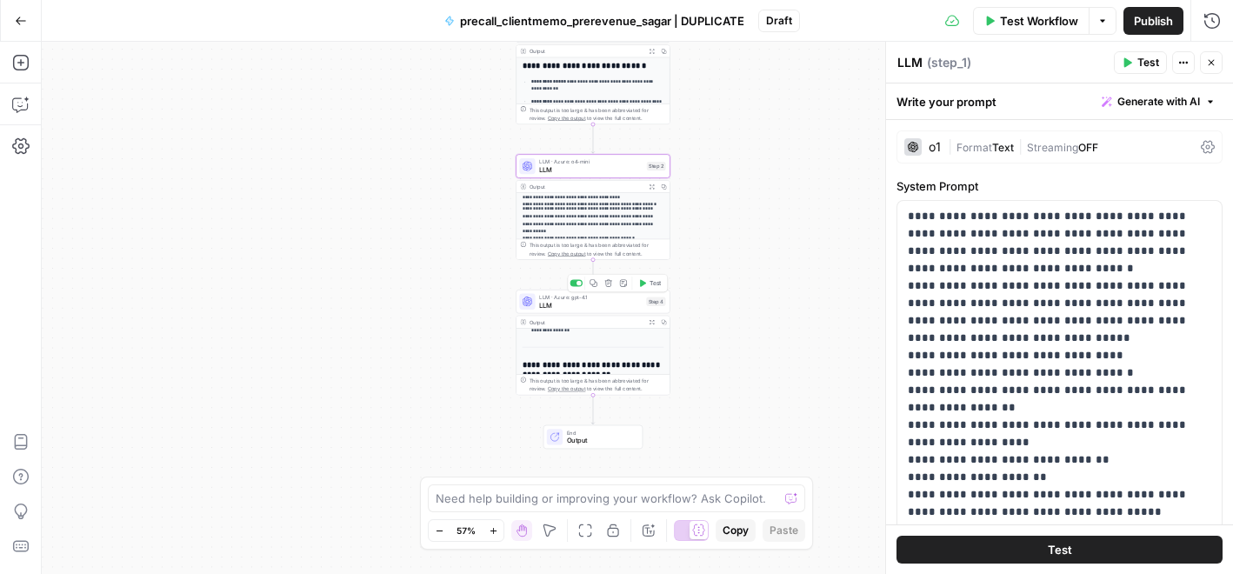
click at [559, 308] on span "LLM" at bounding box center [590, 305] width 103 height 10
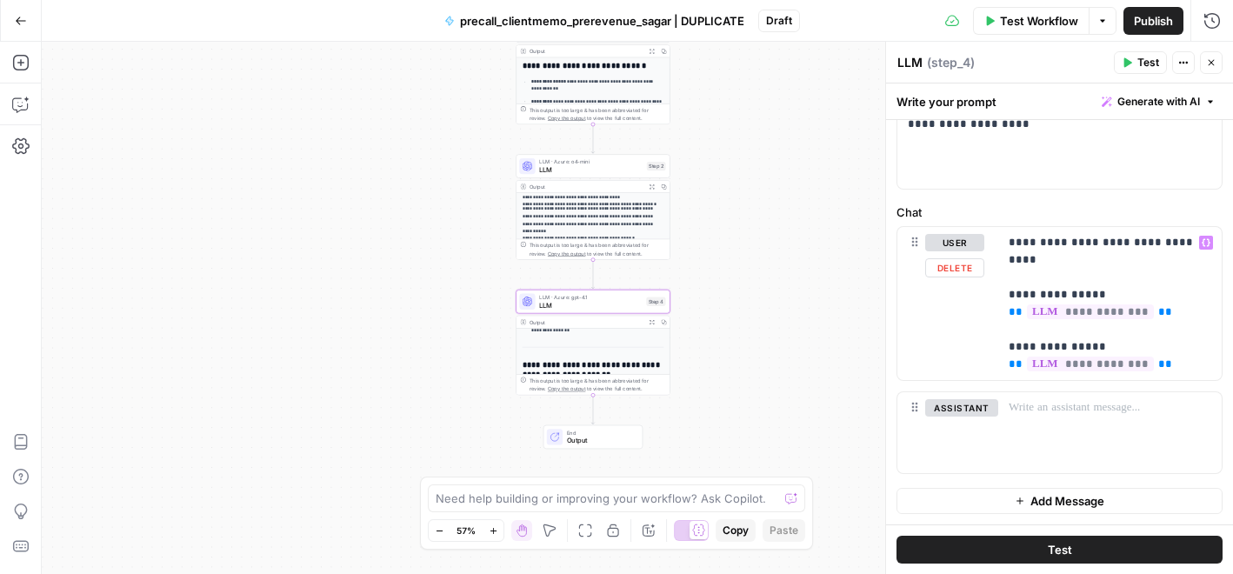
scroll to position [0, 0]
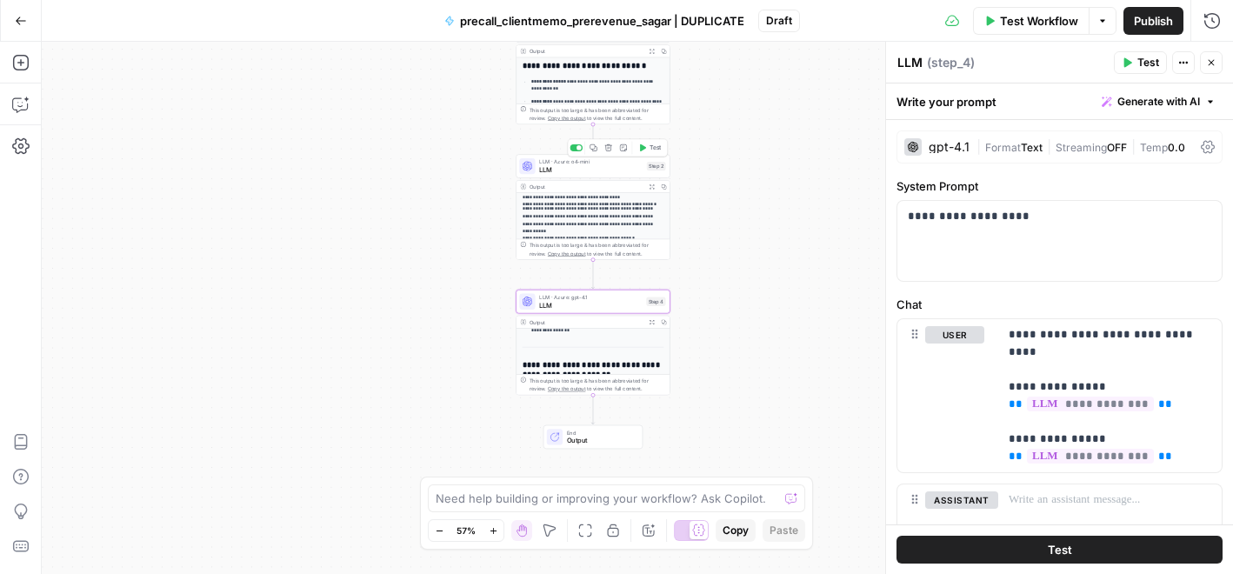
click at [583, 167] on span "LLM" at bounding box center [590, 169] width 103 height 10
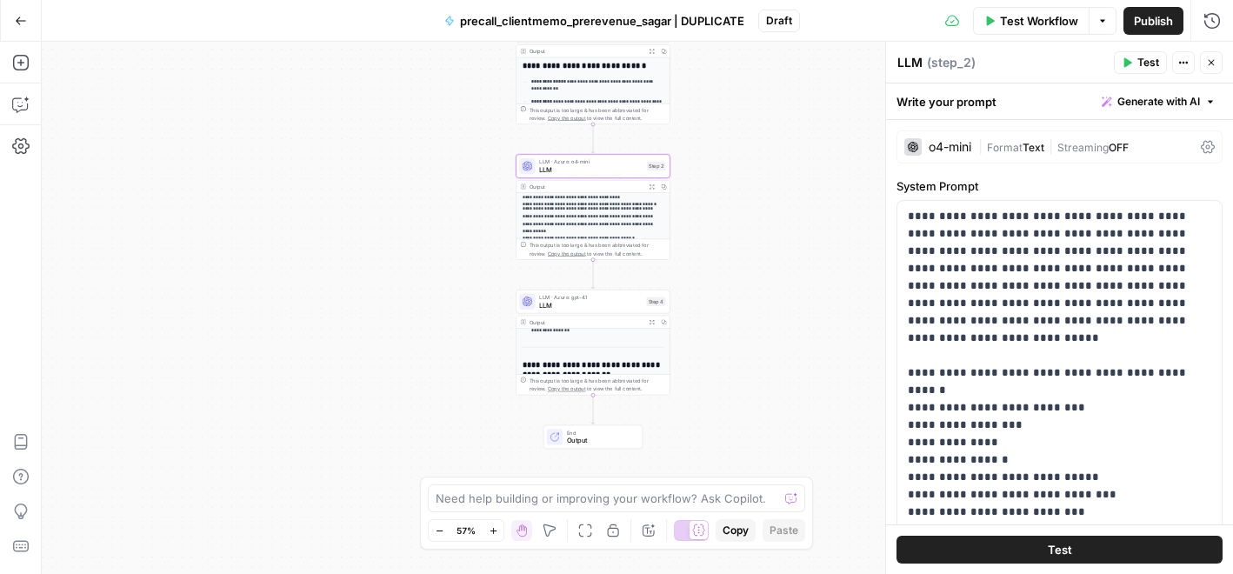
click at [572, 84] on p "**********" at bounding box center [597, 85] width 132 height 15
click at [586, 229] on p "**********" at bounding box center [594, 219] width 142 height 29
click at [564, 305] on span "LLM" at bounding box center [590, 305] width 103 height 10
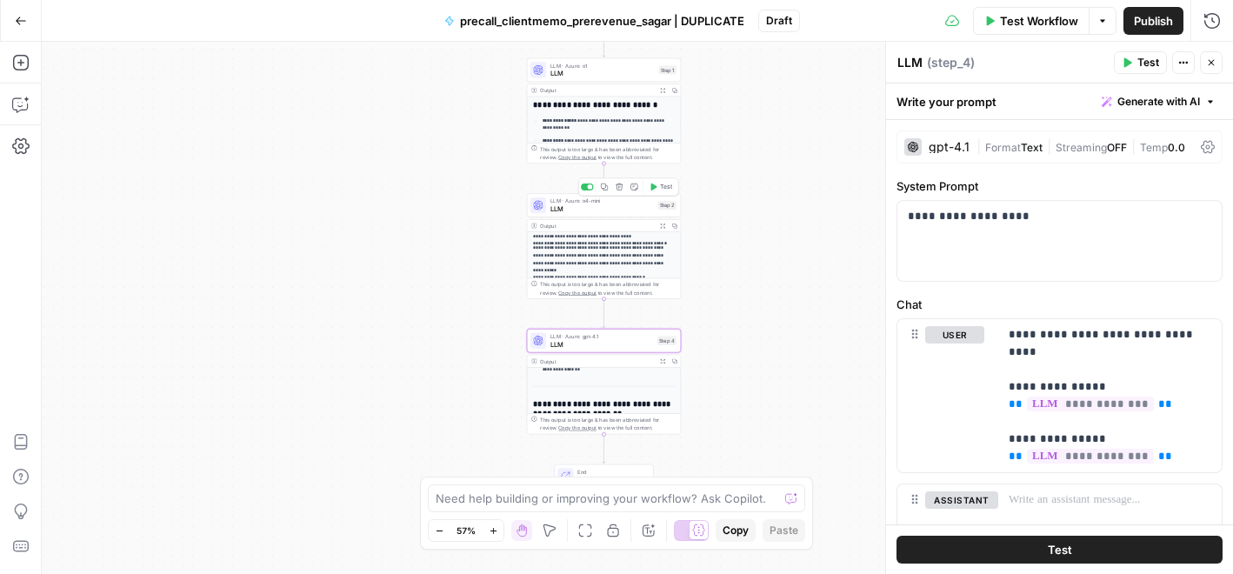
click at [589, 201] on span "LLM · Azure: o4-mini" at bounding box center [601, 200] width 103 height 8
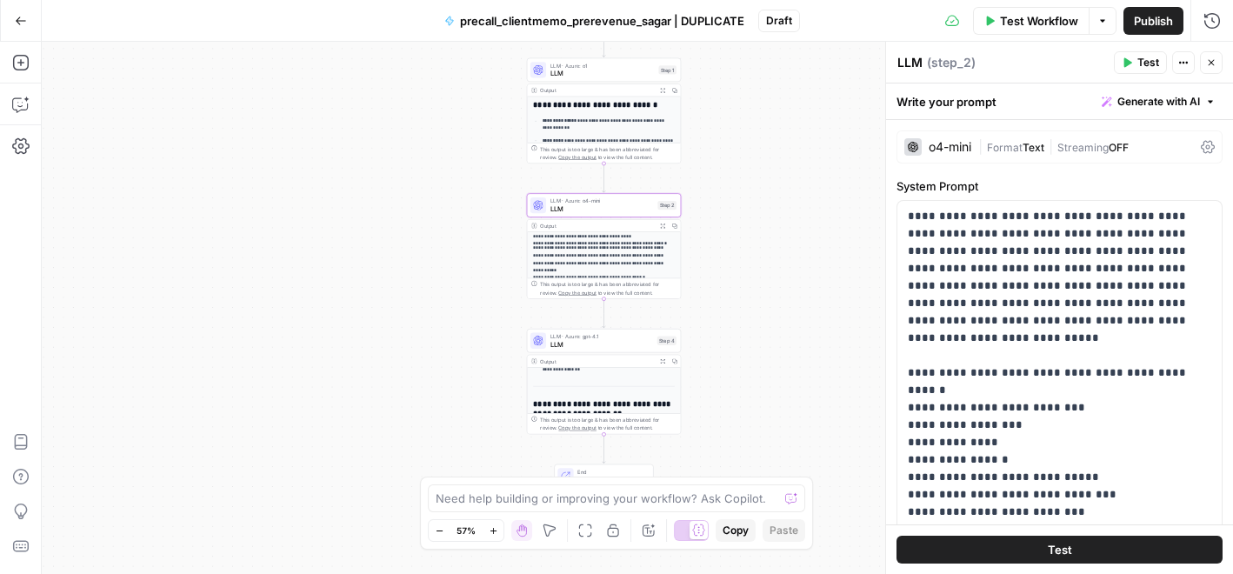
click at [968, 96] on div "Write your prompt Generate with AI" at bounding box center [1059, 101] width 347 height 36
click at [916, 106] on div "Write your prompt Generate with AI" at bounding box center [1059, 101] width 347 height 36
click at [940, 143] on div "o4-mini" at bounding box center [950, 147] width 43 height 12
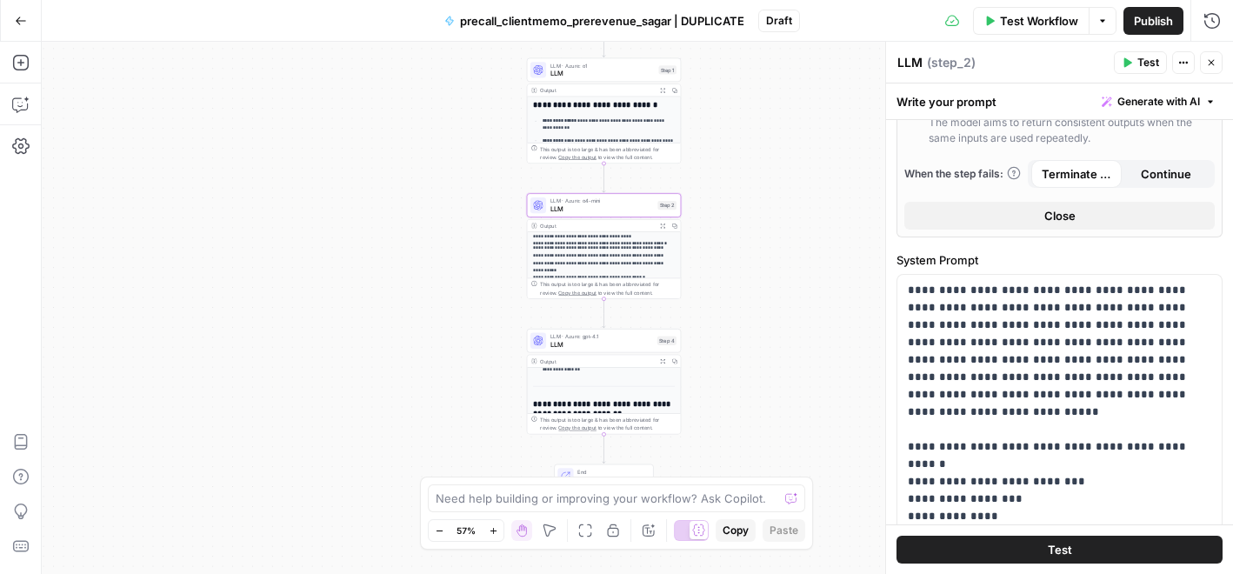
scroll to position [533, 0]
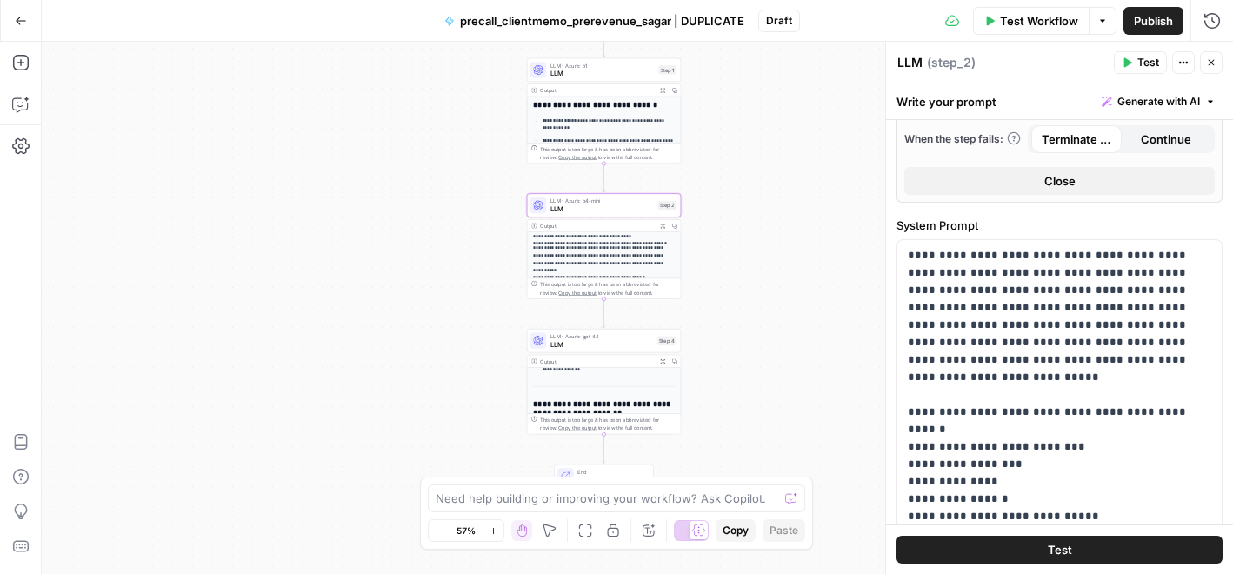
click at [983, 181] on button "Close" at bounding box center [1059, 181] width 310 height 28
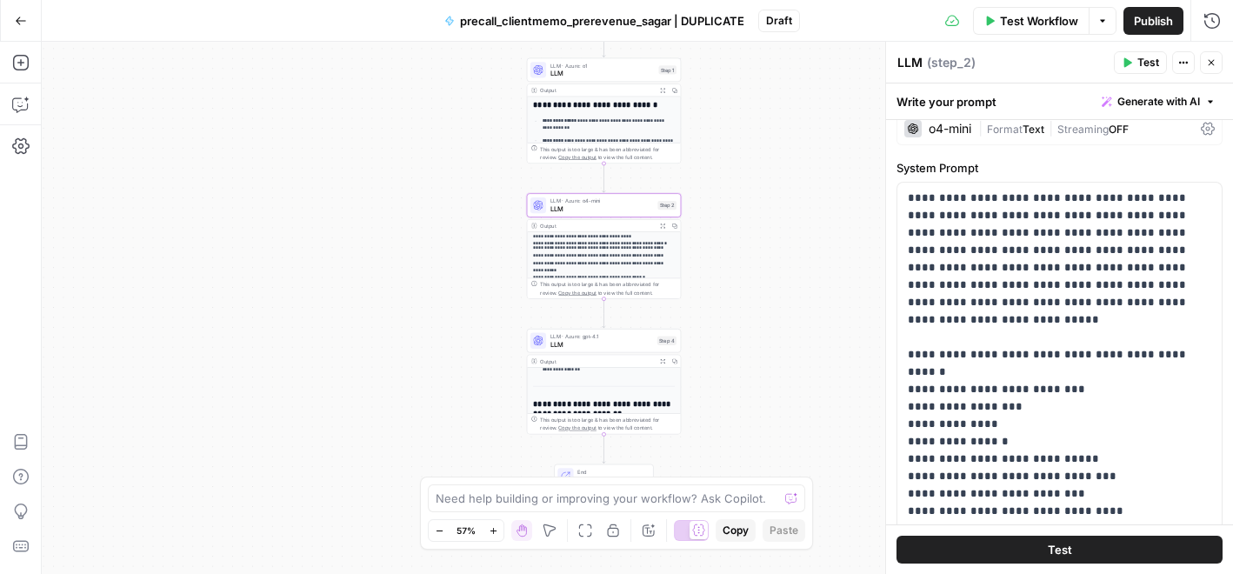
scroll to position [0, 0]
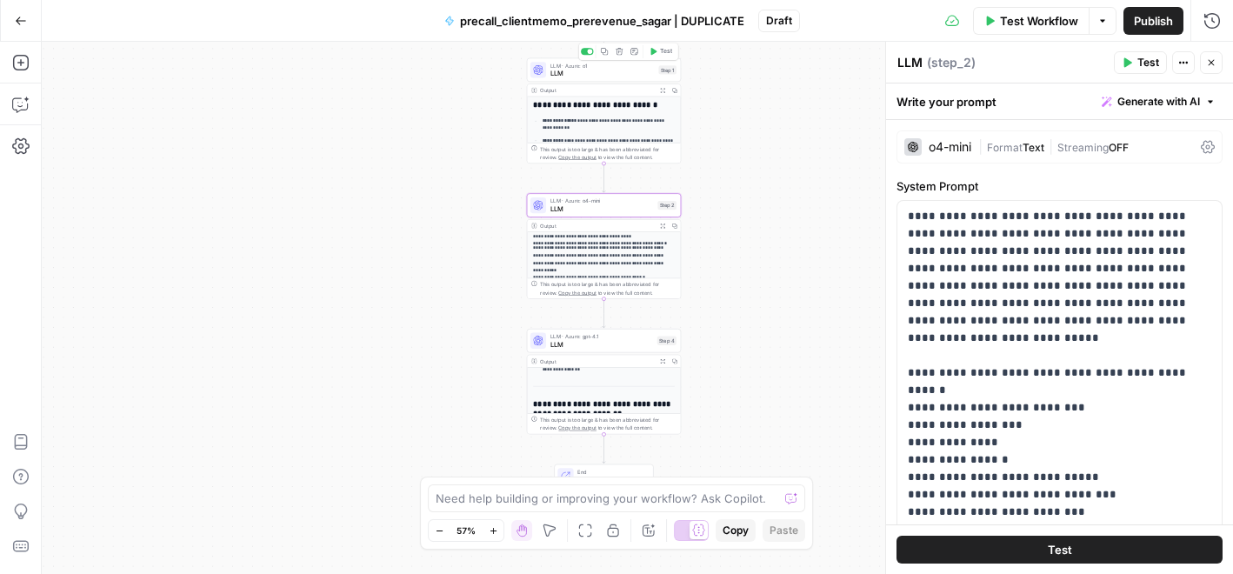
click at [557, 72] on span "LLM" at bounding box center [602, 74] width 104 height 10
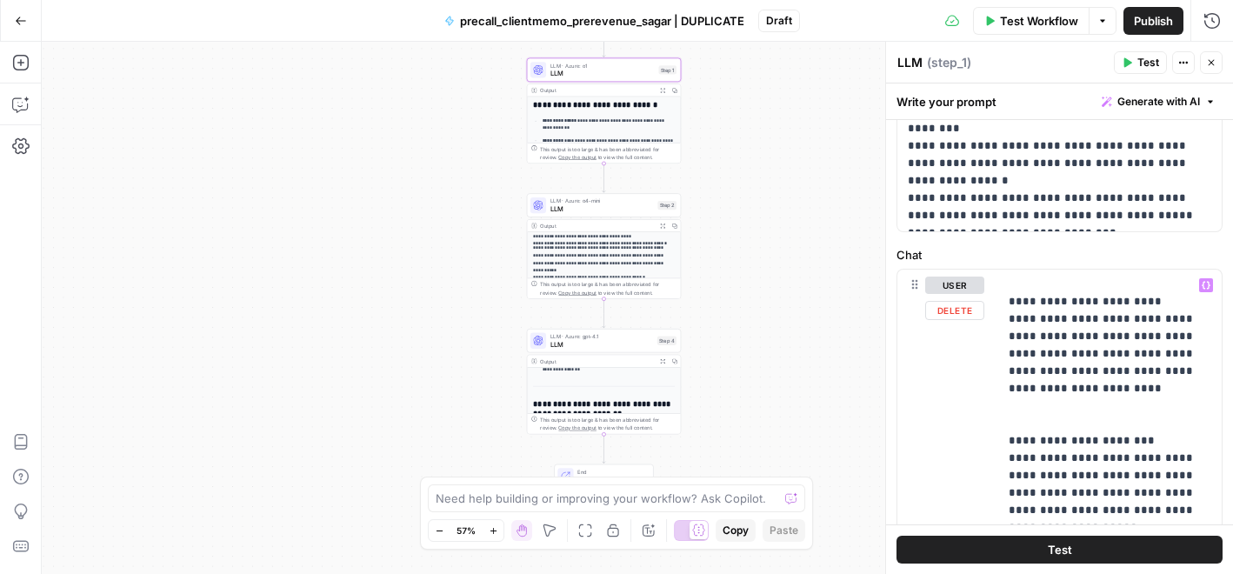
scroll to position [6234, 0]
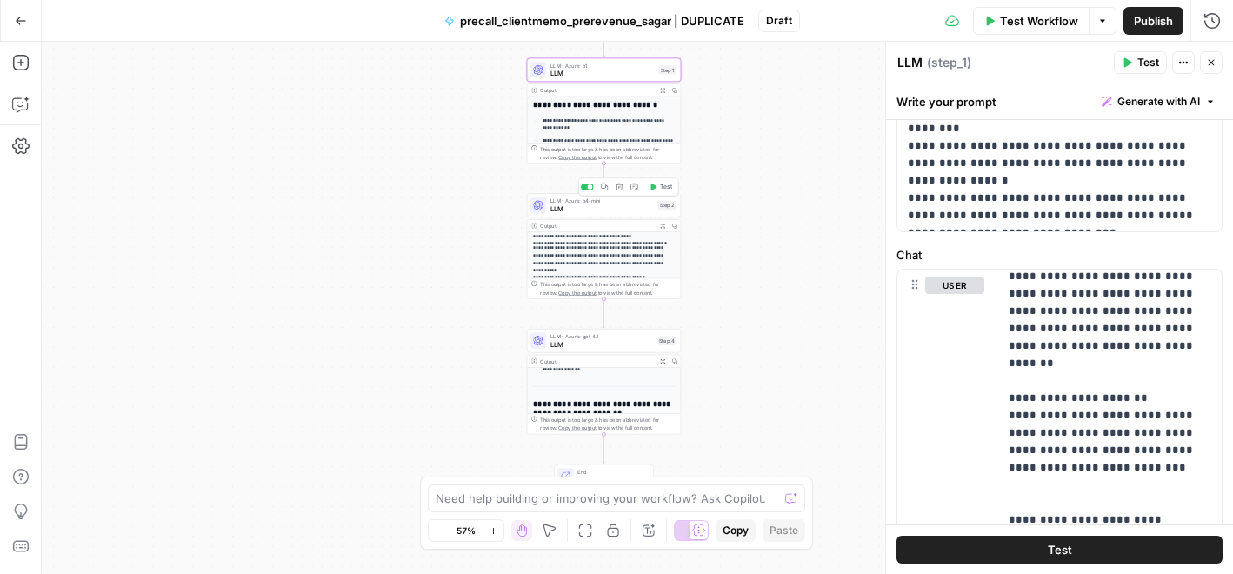
click at [588, 207] on span "LLM" at bounding box center [601, 208] width 103 height 10
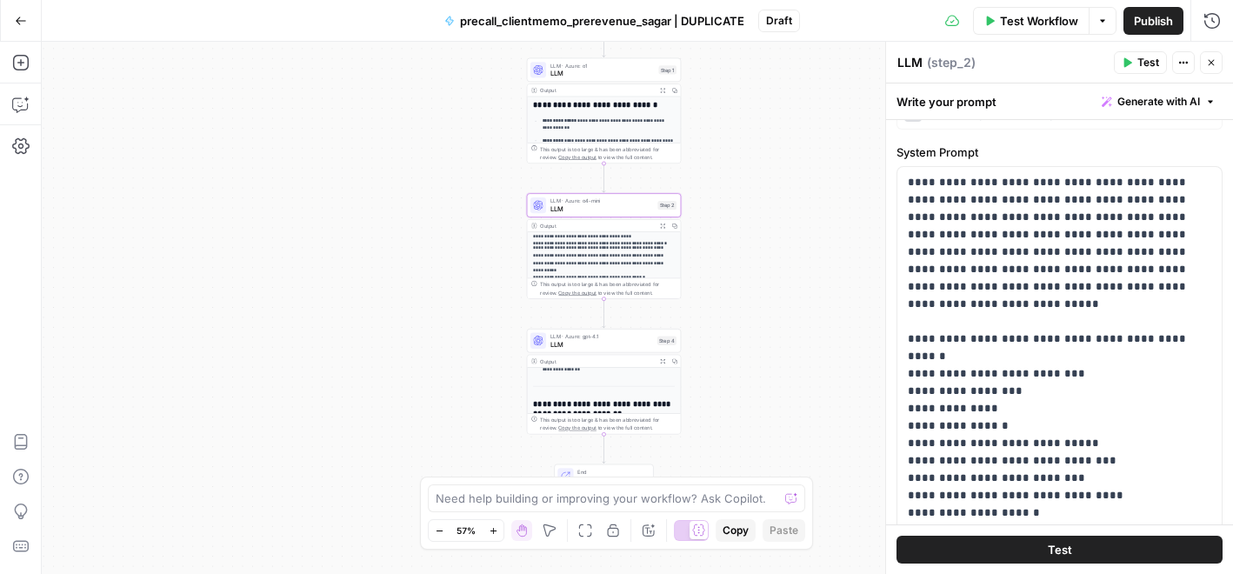
scroll to position [0, 0]
